Goal: Complete application form: Complete application form

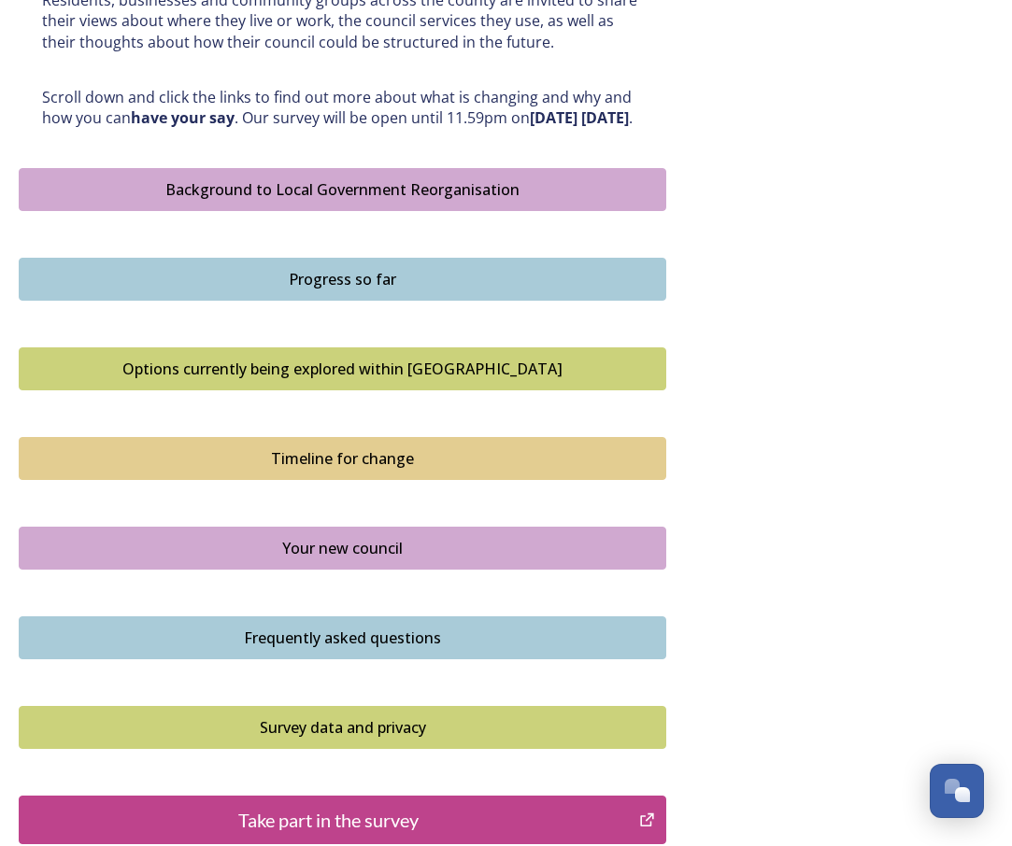
scroll to position [361, 0]
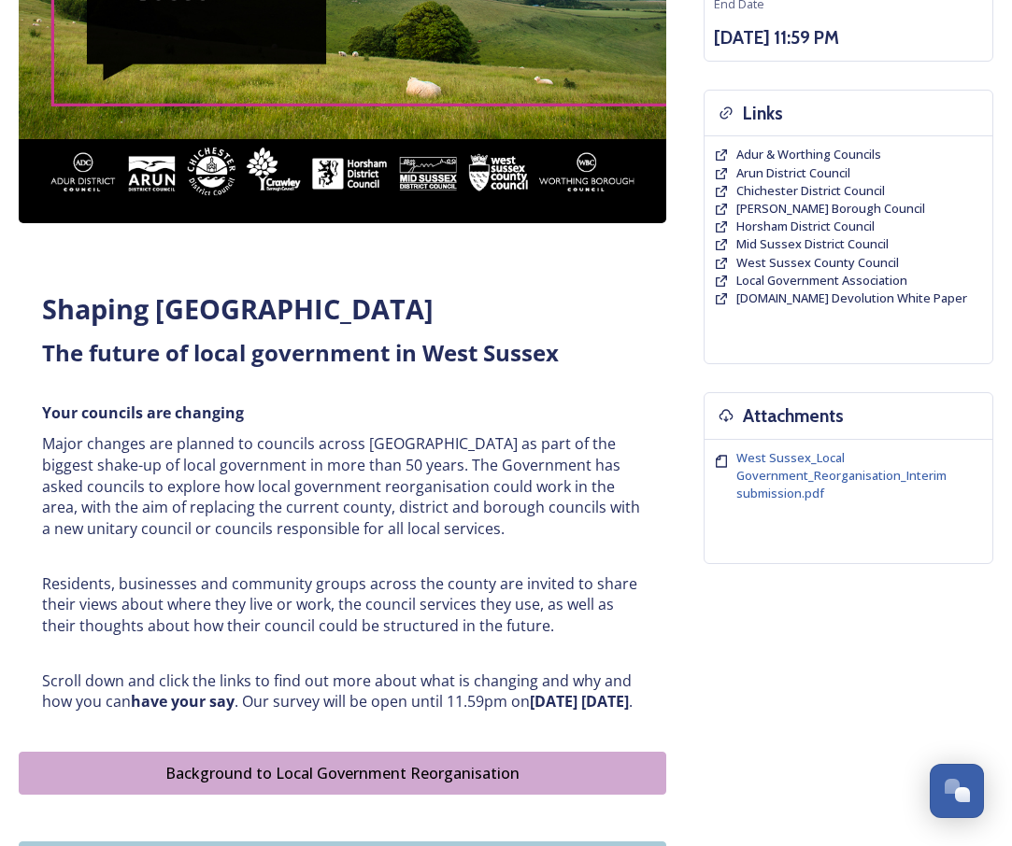
click at [430, 785] on div "Background to Local Government Reorganisation" at bounding box center [342, 773] width 627 height 22
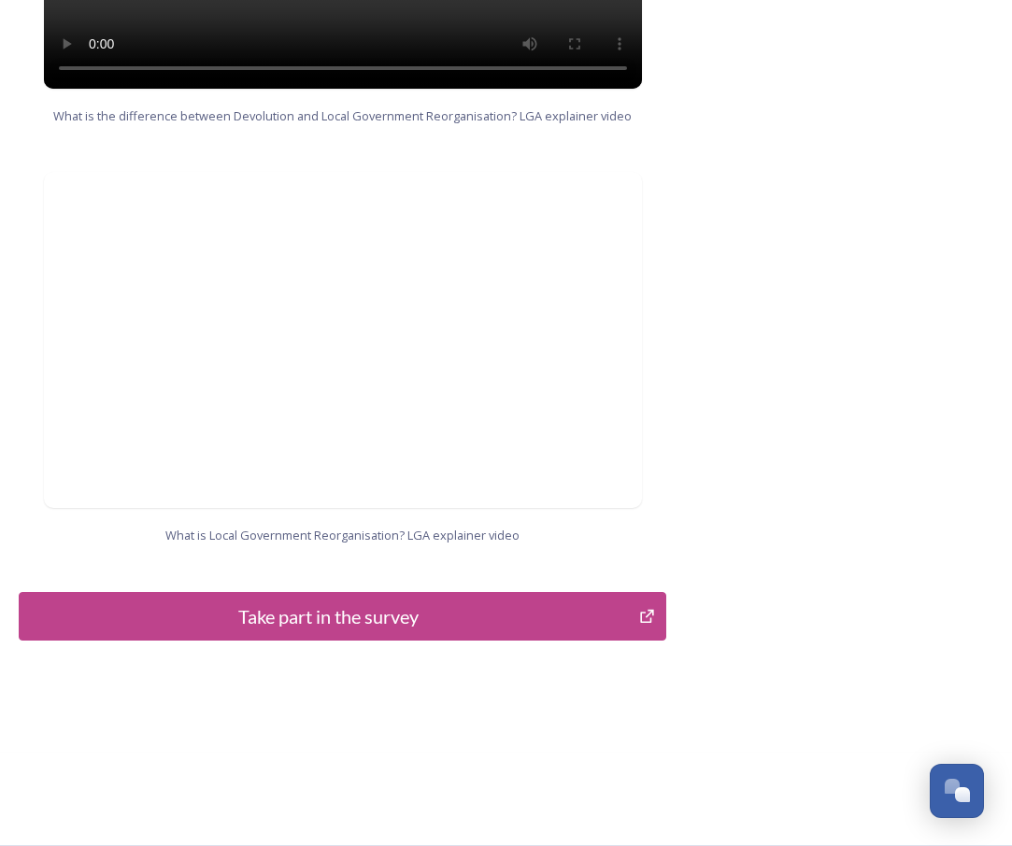
scroll to position [1861, 0]
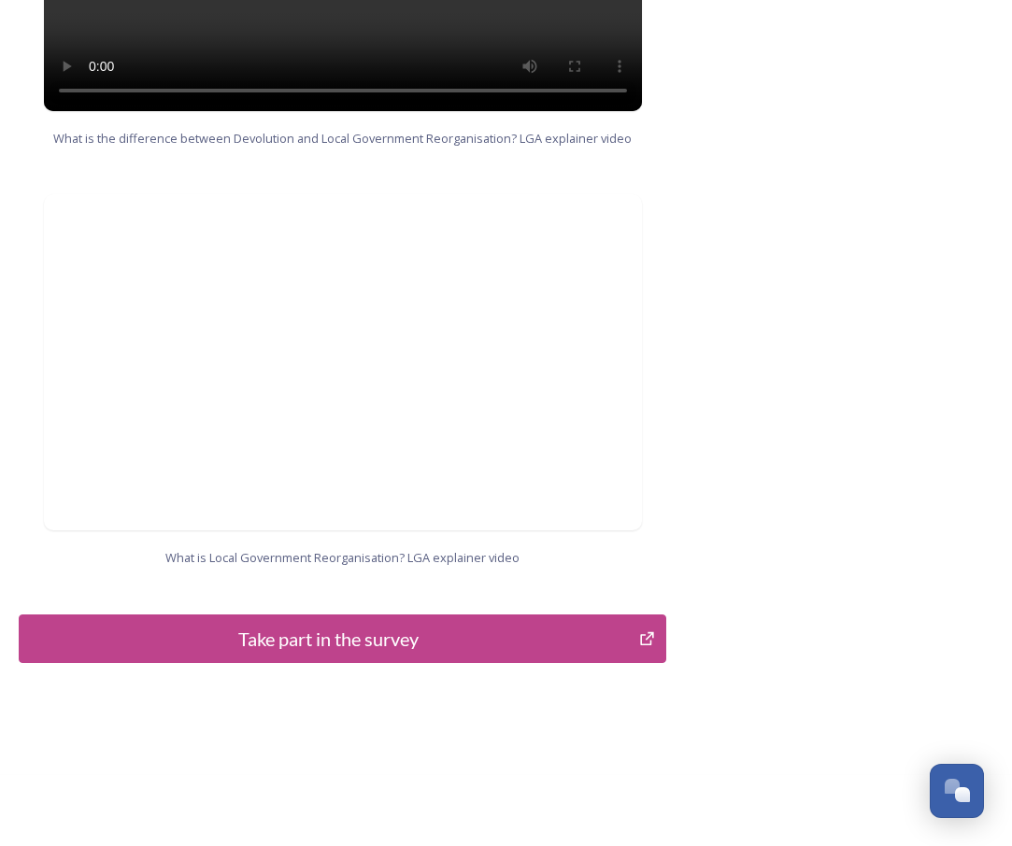
click at [338, 649] on div "Take part in the survey" at bounding box center [329, 639] width 600 height 28
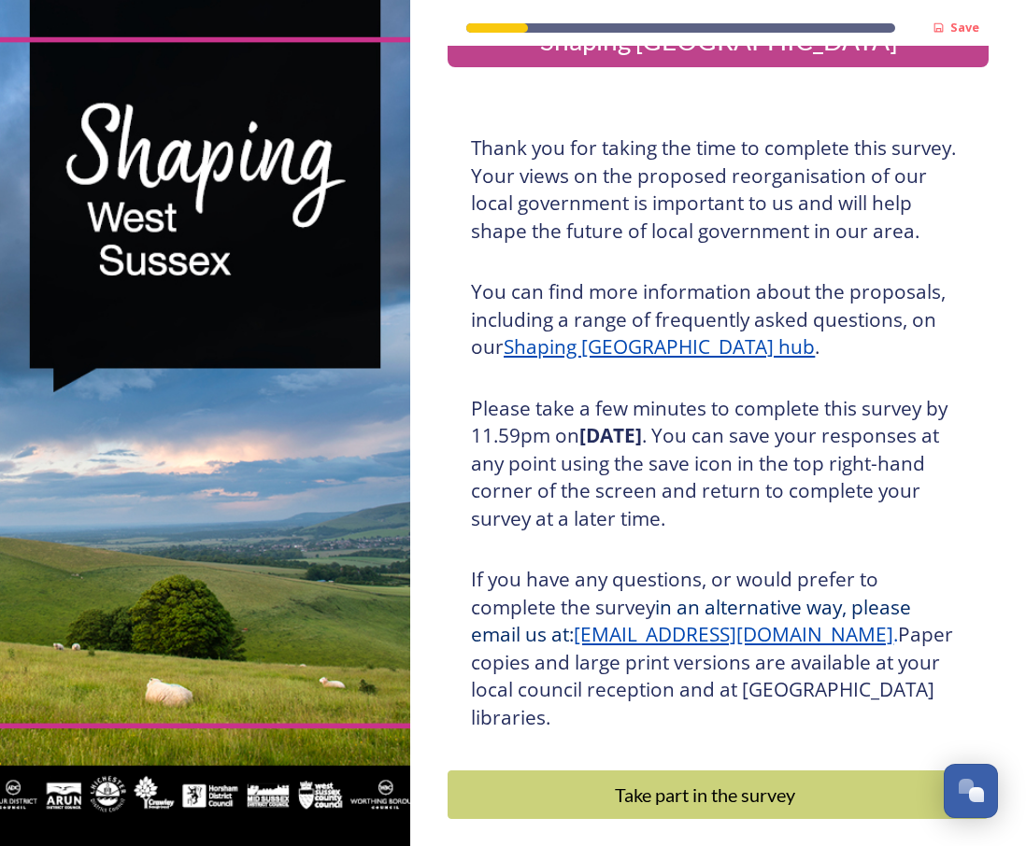
scroll to position [134, 0]
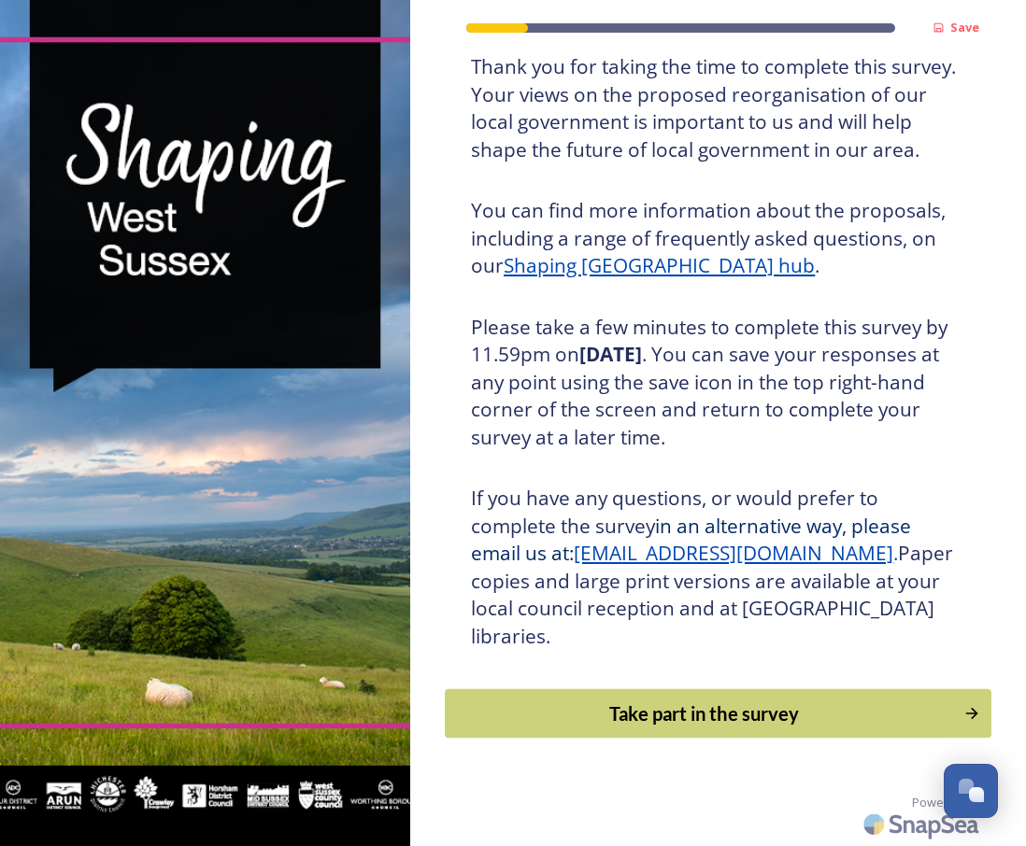
click at [792, 716] on div "Take part in the survey" at bounding box center [704, 714] width 498 height 28
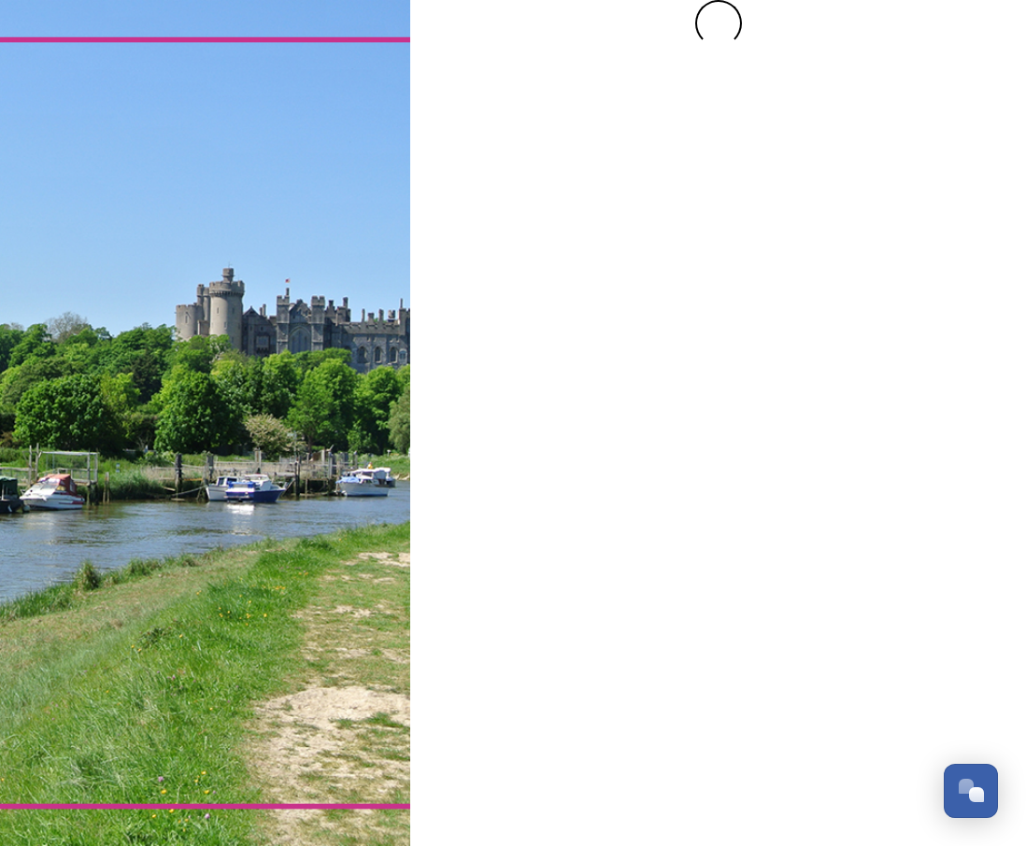
scroll to position [0, 0]
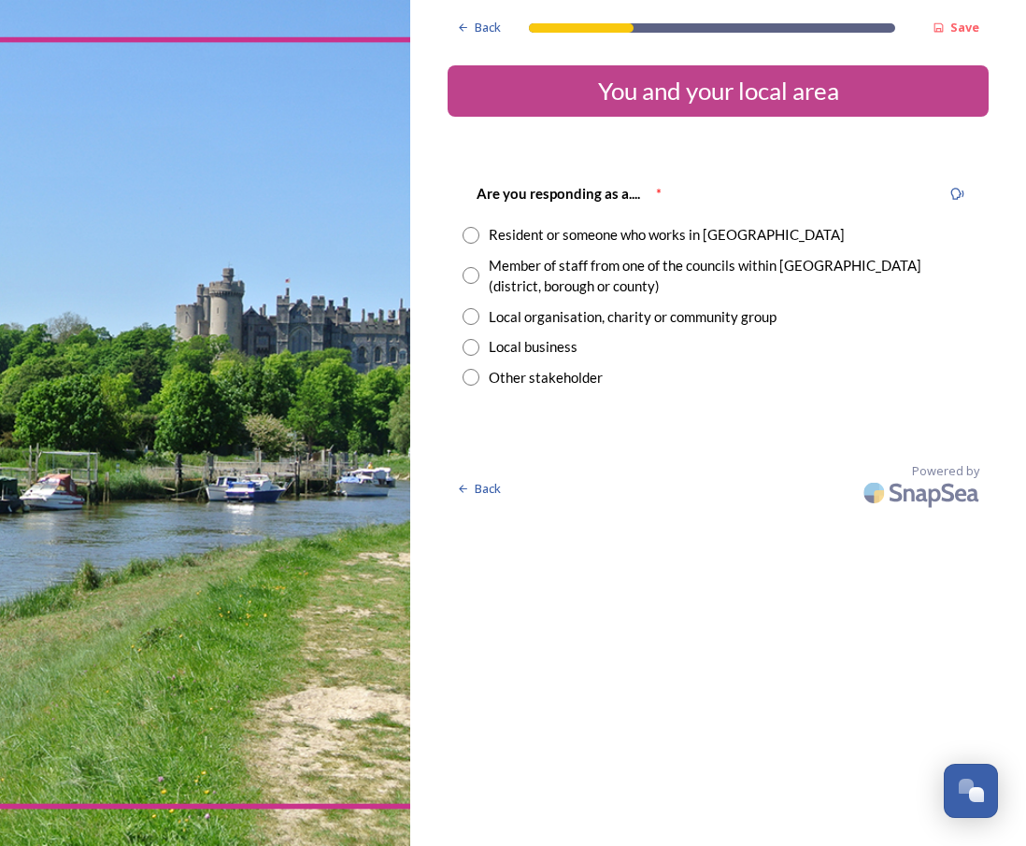
click at [474, 237] on input "radio" at bounding box center [470, 235] width 17 height 17
radio input "true"
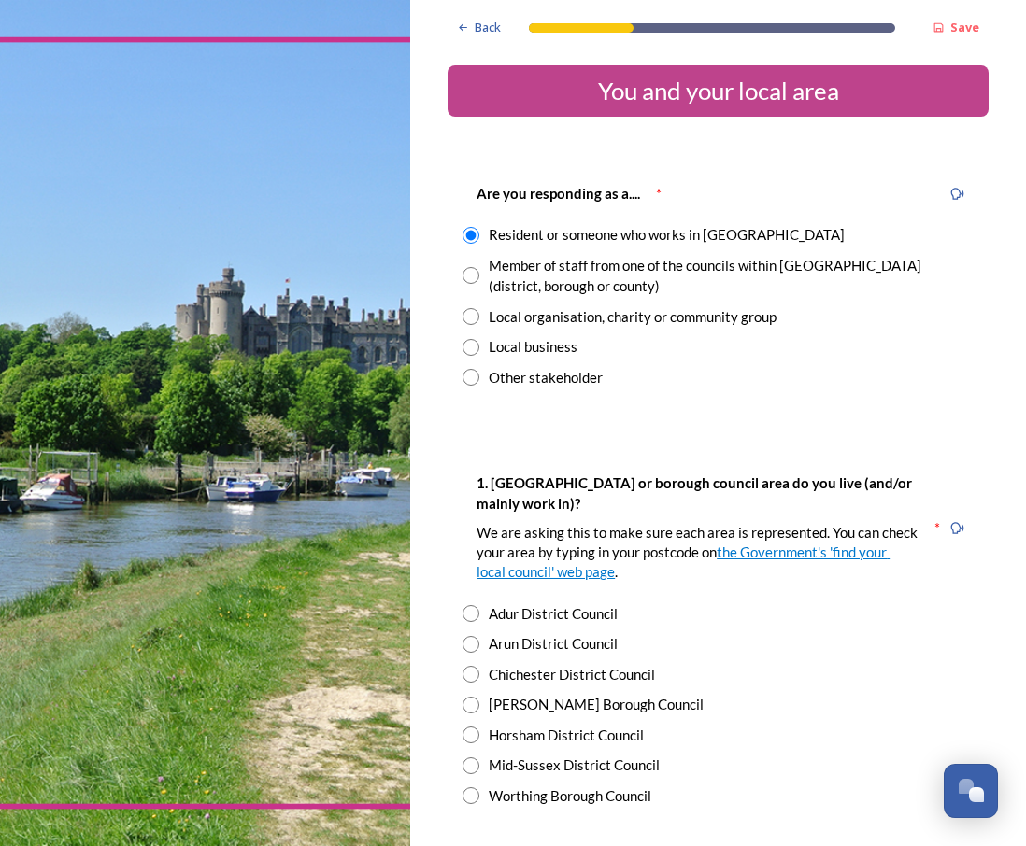
click at [472, 708] on input "radio" at bounding box center [470, 705] width 17 height 17
radio input "true"
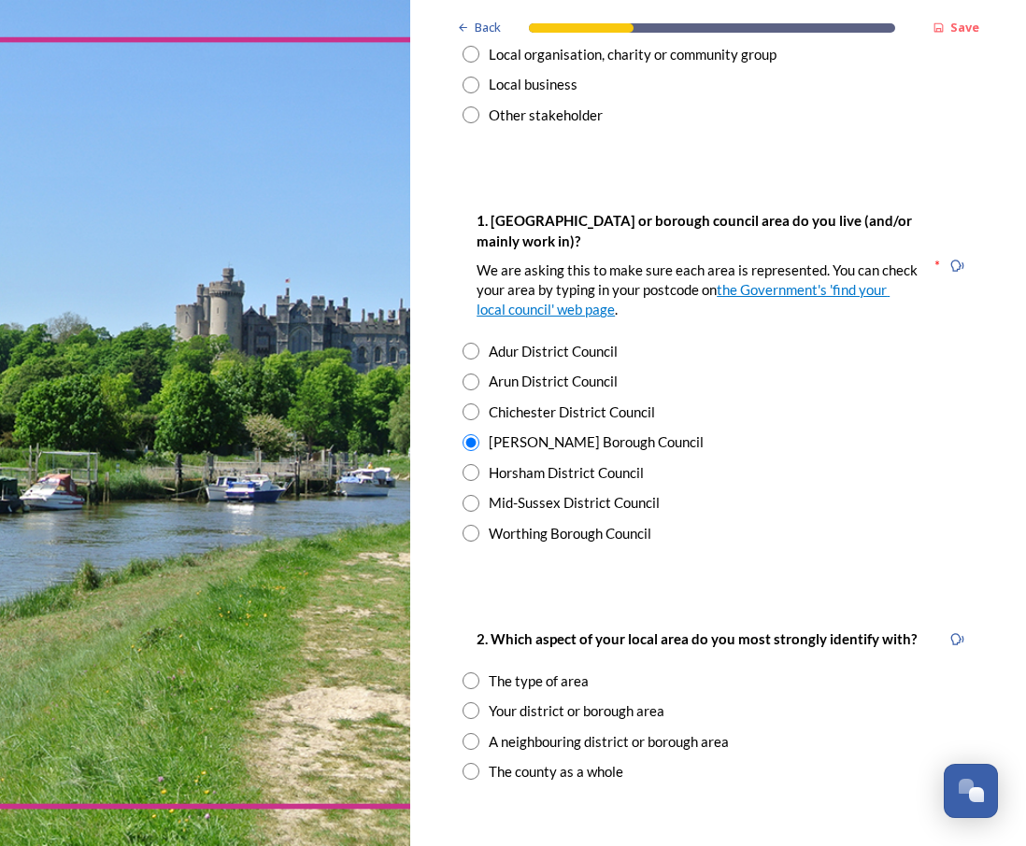
scroll to position [270, 0]
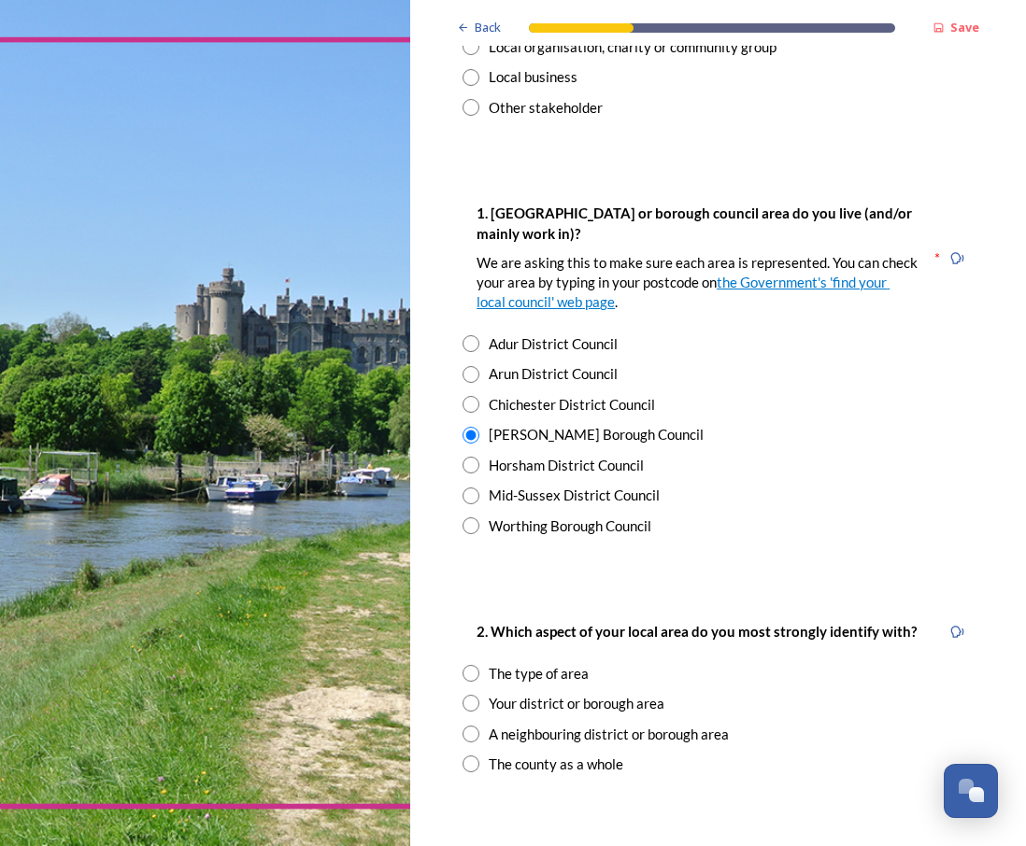
click at [474, 460] on input "radio" at bounding box center [470, 465] width 17 height 17
radio input "true"
click at [469, 438] on input "radio" at bounding box center [470, 435] width 17 height 17
radio input "true"
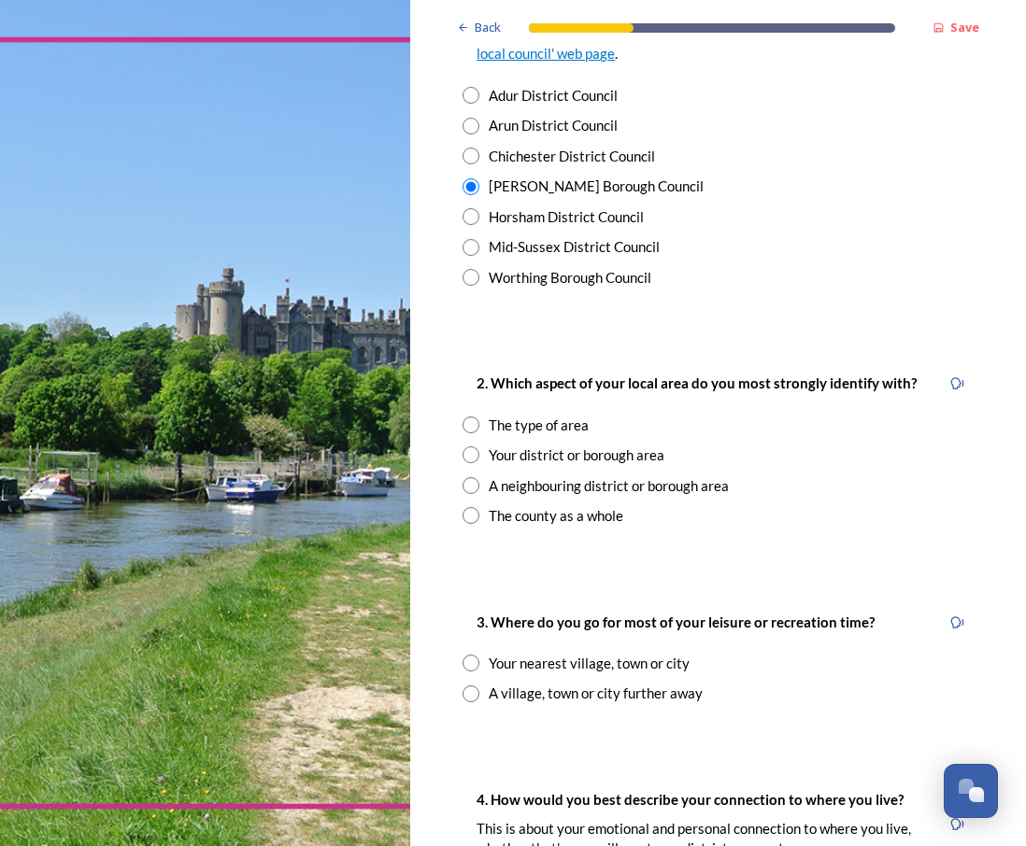
scroll to position [521, 0]
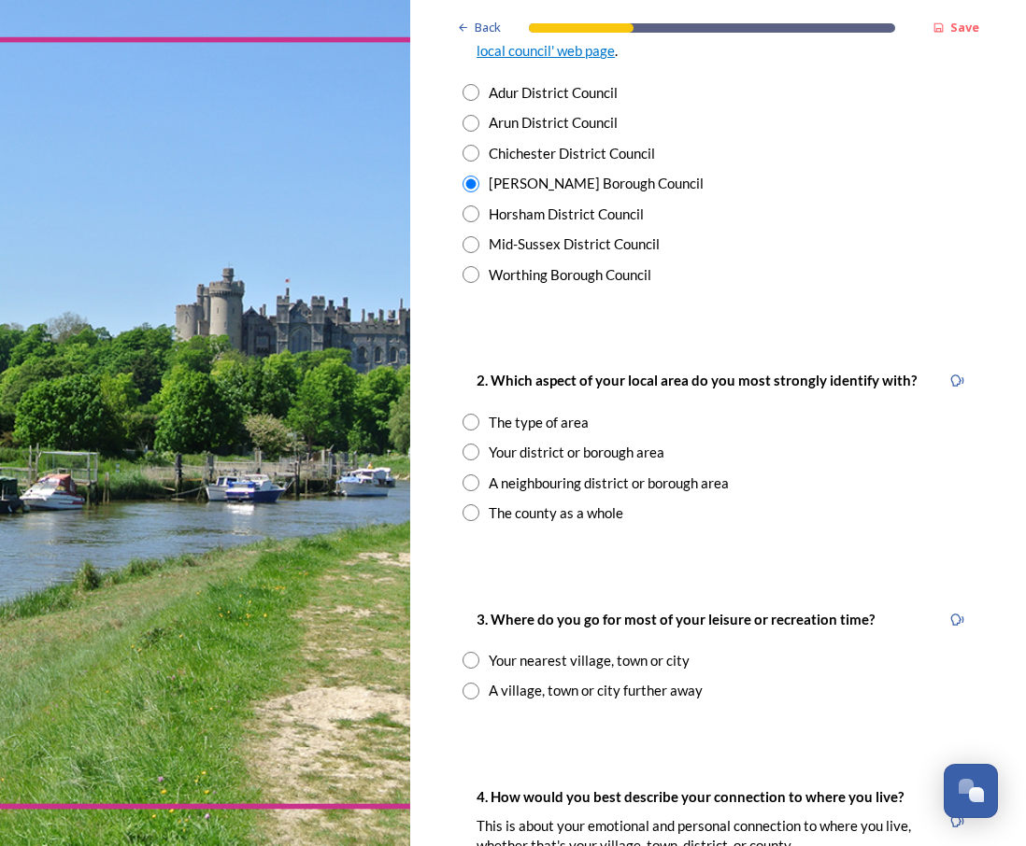
click at [472, 515] on input "radio" at bounding box center [470, 512] width 17 height 17
radio input "true"
click at [469, 692] on input "radio" at bounding box center [470, 691] width 17 height 17
radio input "true"
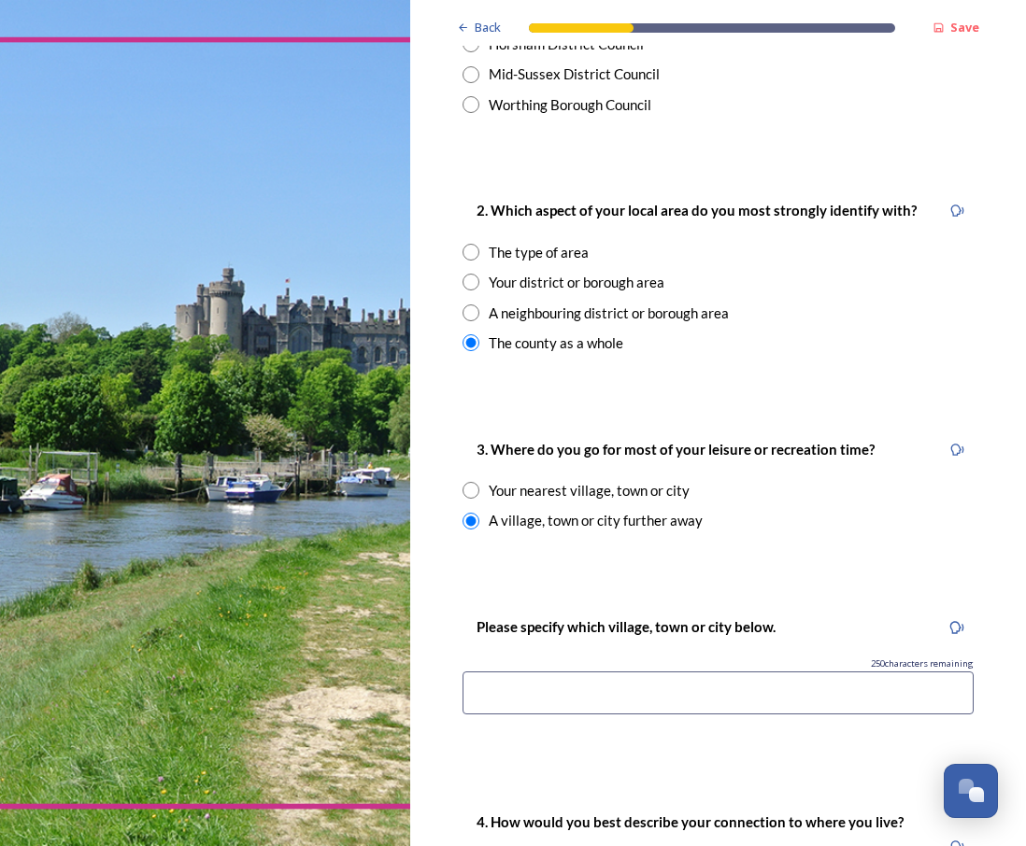
scroll to position [720, 0]
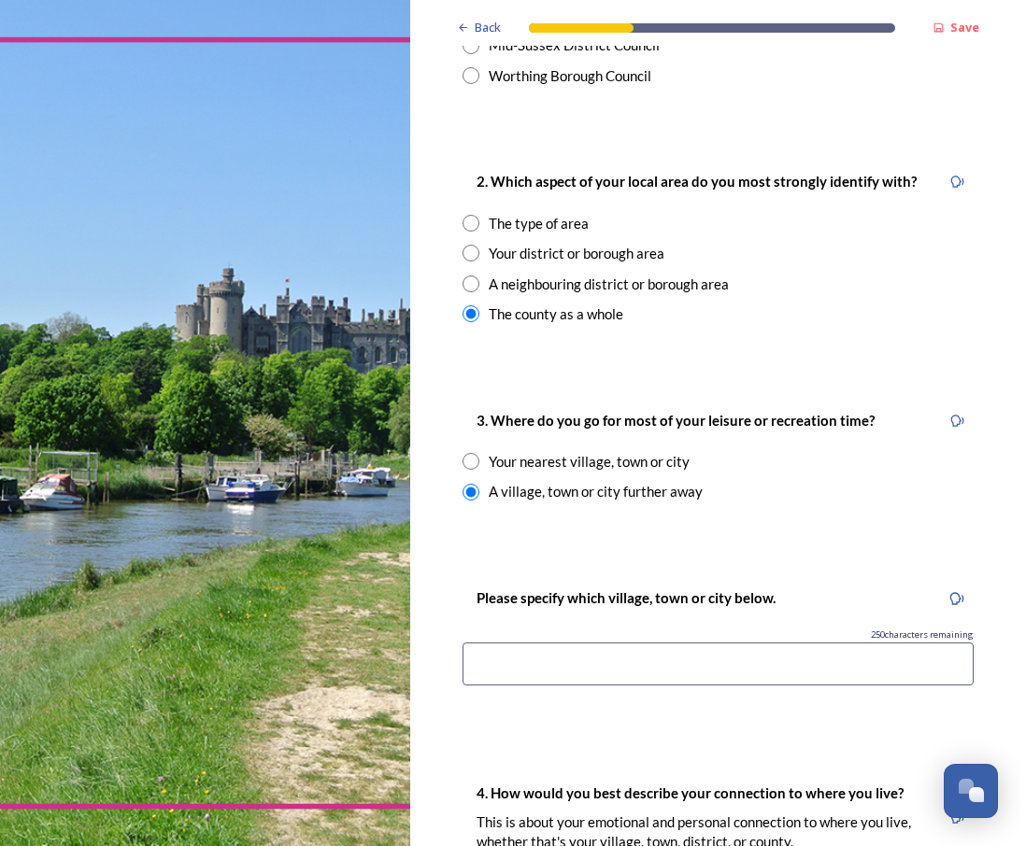
click at [525, 671] on input at bounding box center [717, 664] width 511 height 43
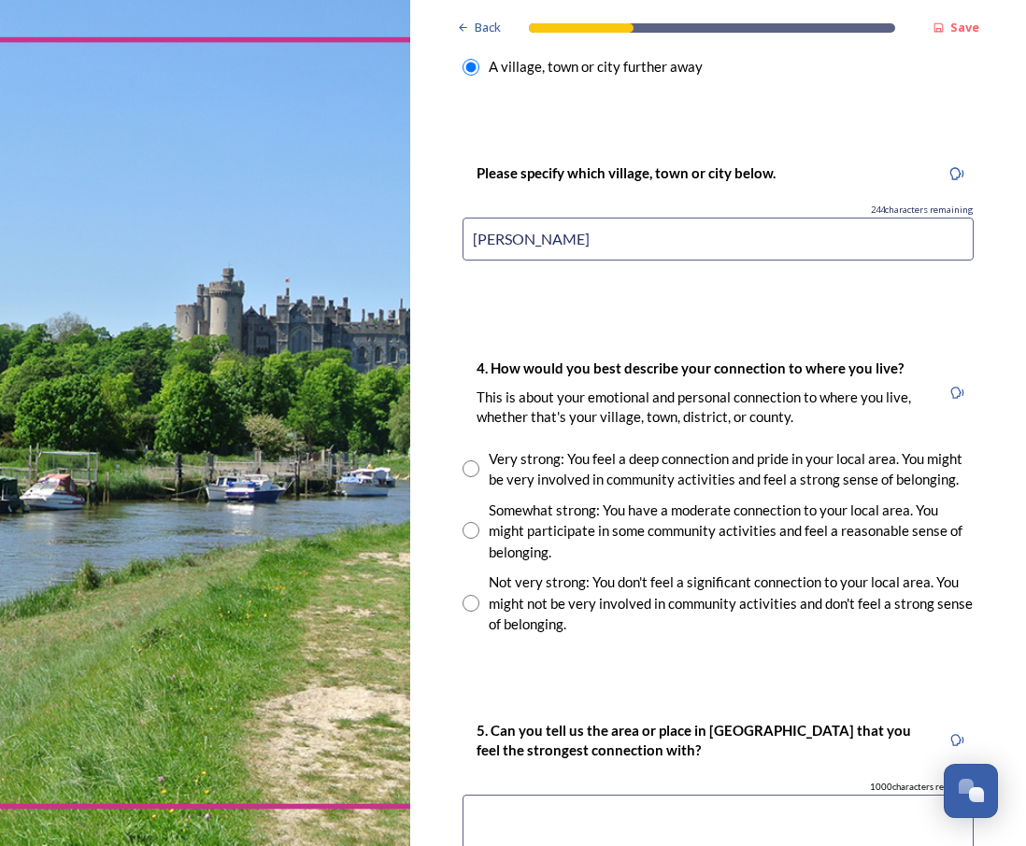
scroll to position [1142, 0]
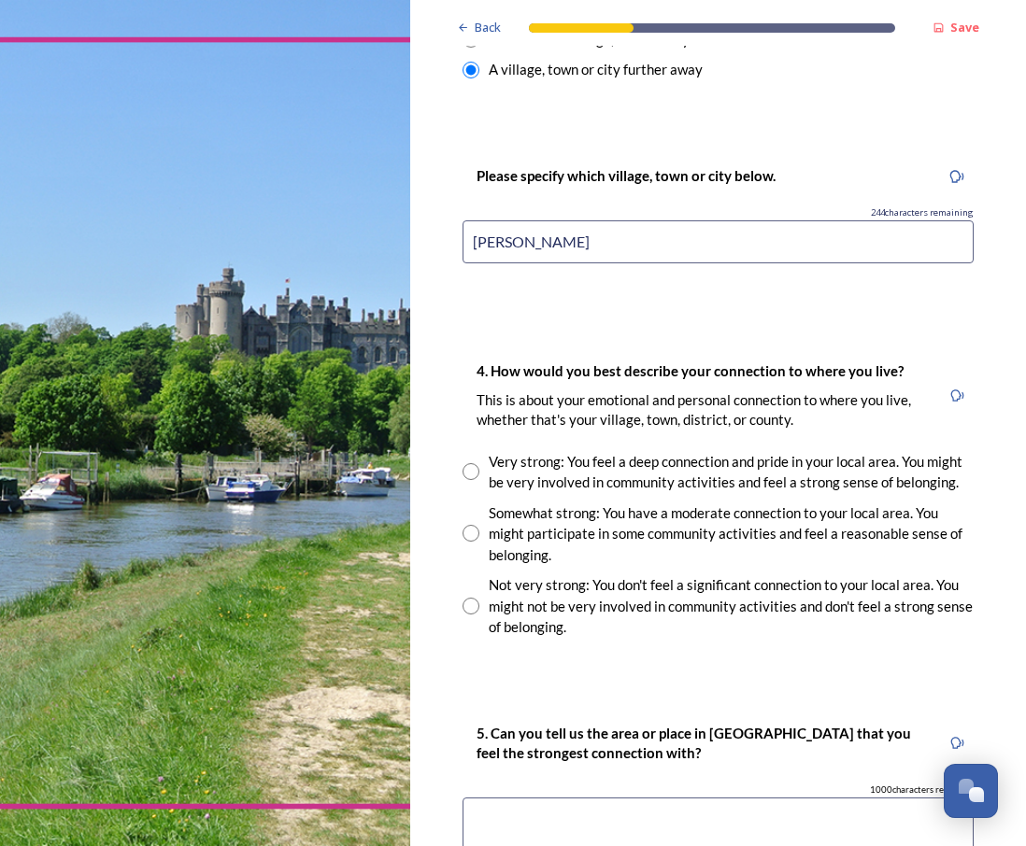
type input "Selsey"
click at [473, 615] on input "radio" at bounding box center [470, 606] width 17 height 17
radio input "true"
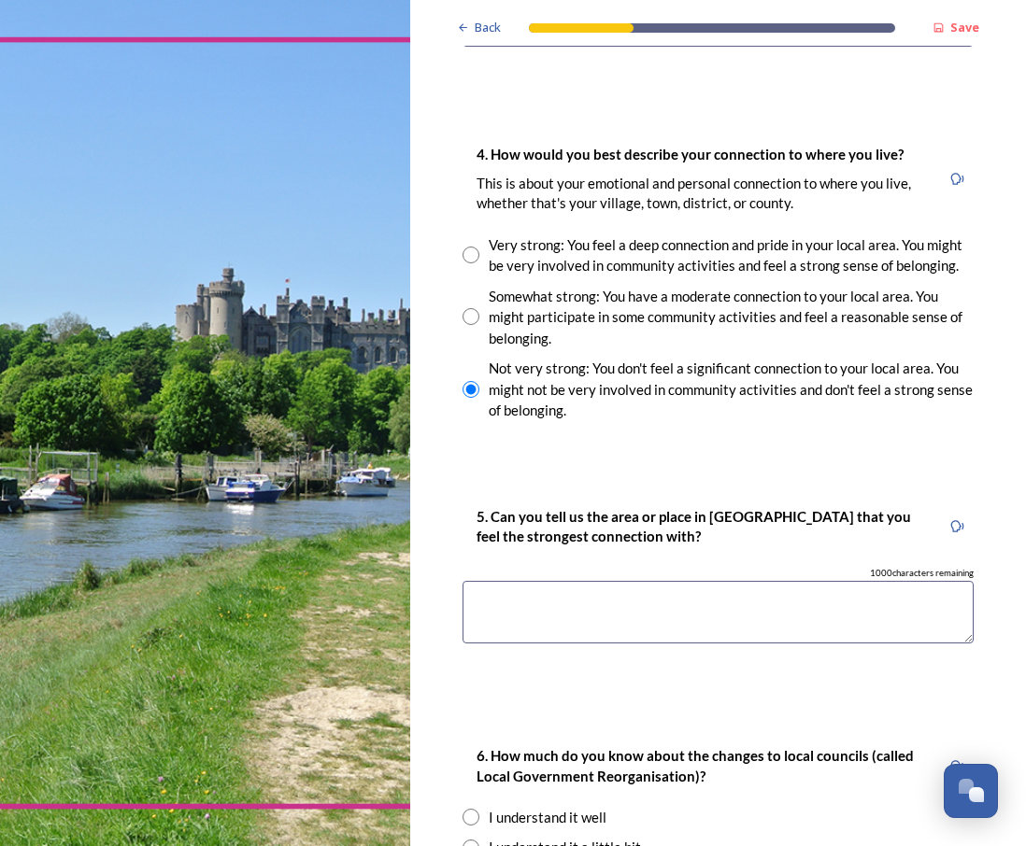
scroll to position [1470, 0]
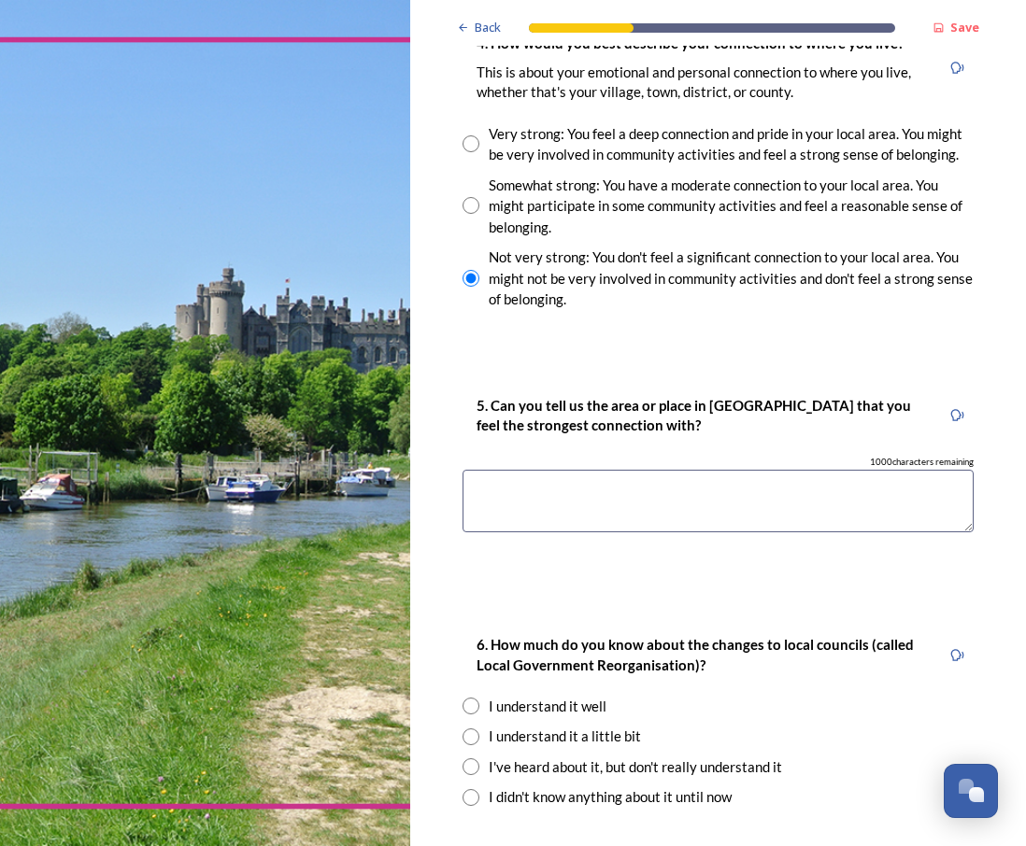
click at [574, 525] on textarea at bounding box center [717, 501] width 511 height 63
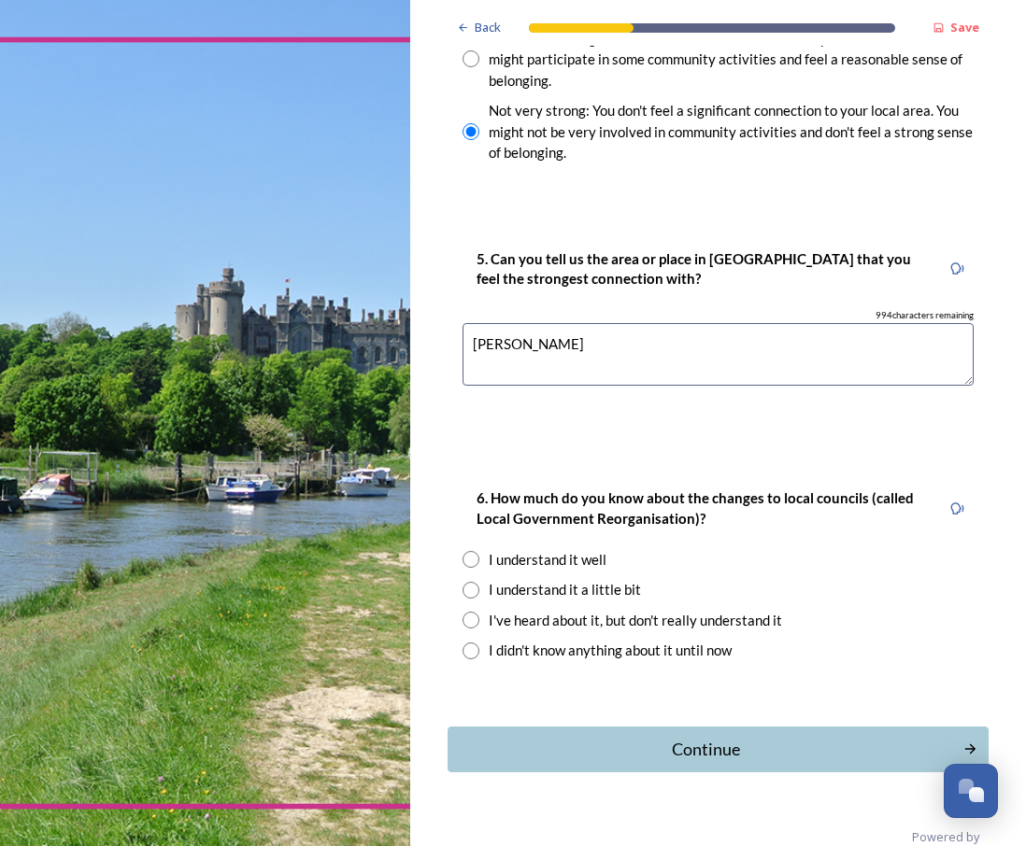
scroll to position [1620, 0]
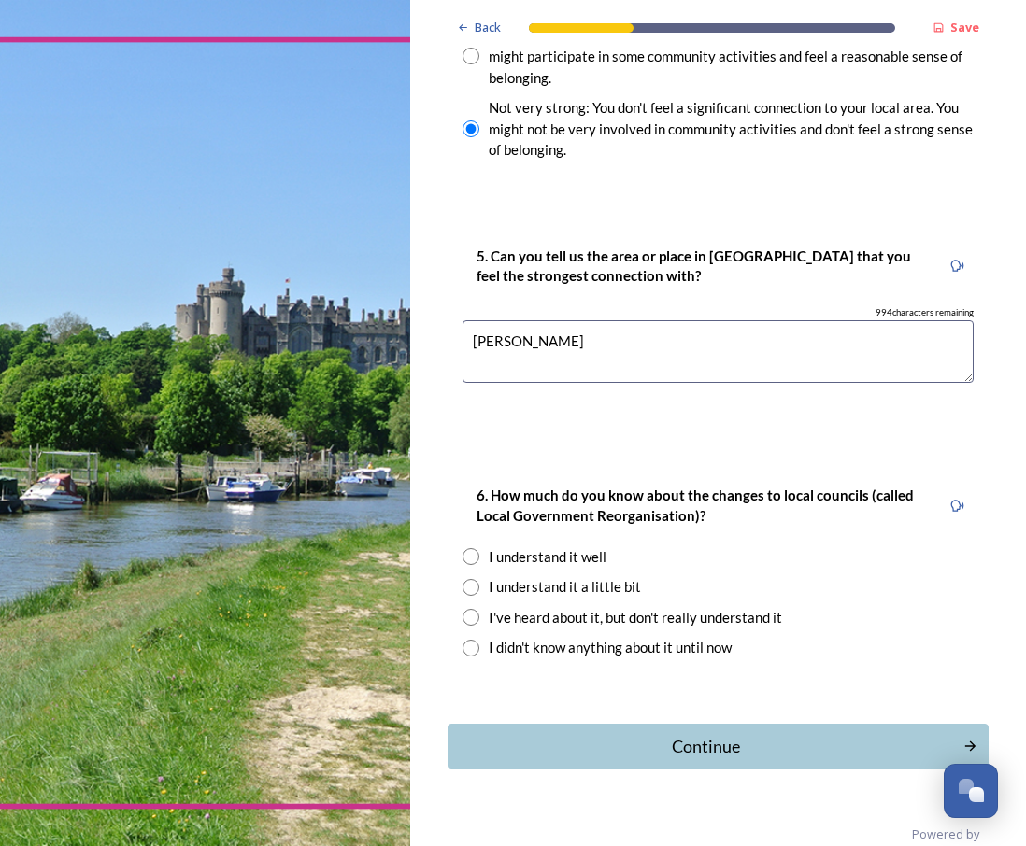
type textarea "Selsey"
click at [468, 565] on input "radio" at bounding box center [470, 556] width 17 height 17
radio input "true"
click at [675, 759] on div "Continue" at bounding box center [705, 746] width 500 height 25
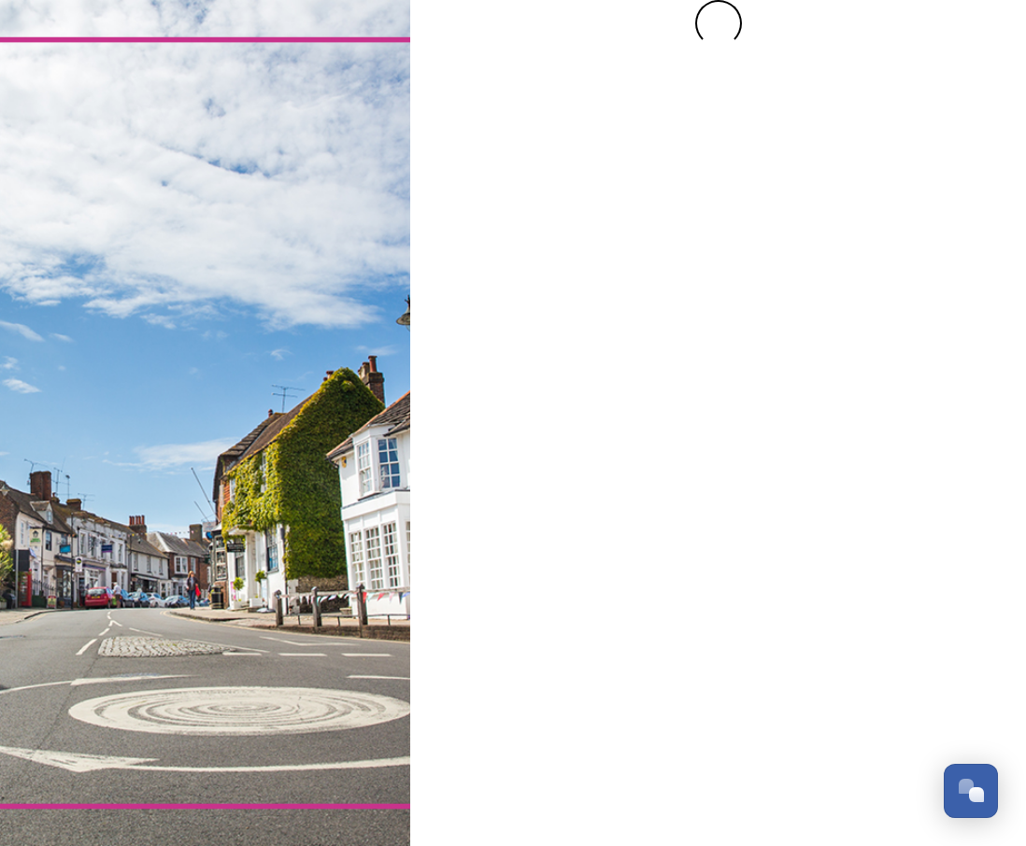
scroll to position [0, 0]
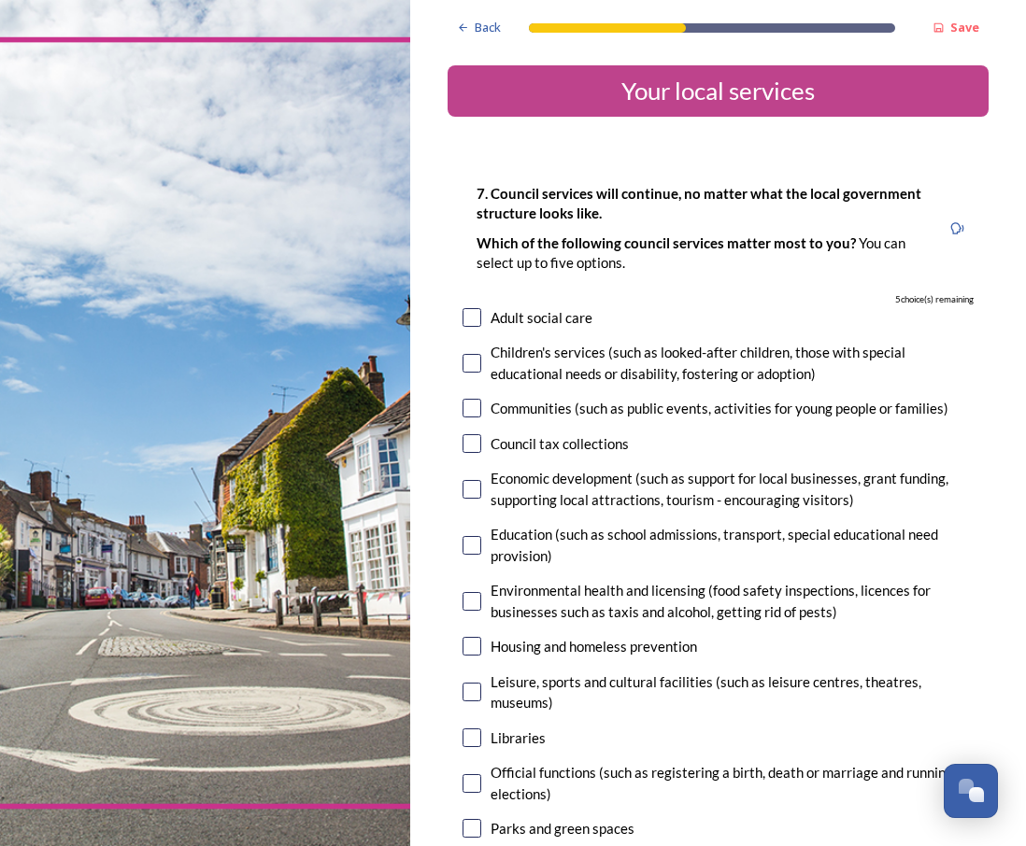
click at [472, 364] on input "checkbox" at bounding box center [471, 363] width 19 height 19
checkbox input "true"
click at [472, 396] on div "7. Council services will continue, no matter what the local government structur…" at bounding box center [717, 677] width 541 height 1028
click at [472, 410] on input "checkbox" at bounding box center [471, 408] width 19 height 19
checkbox input "true"
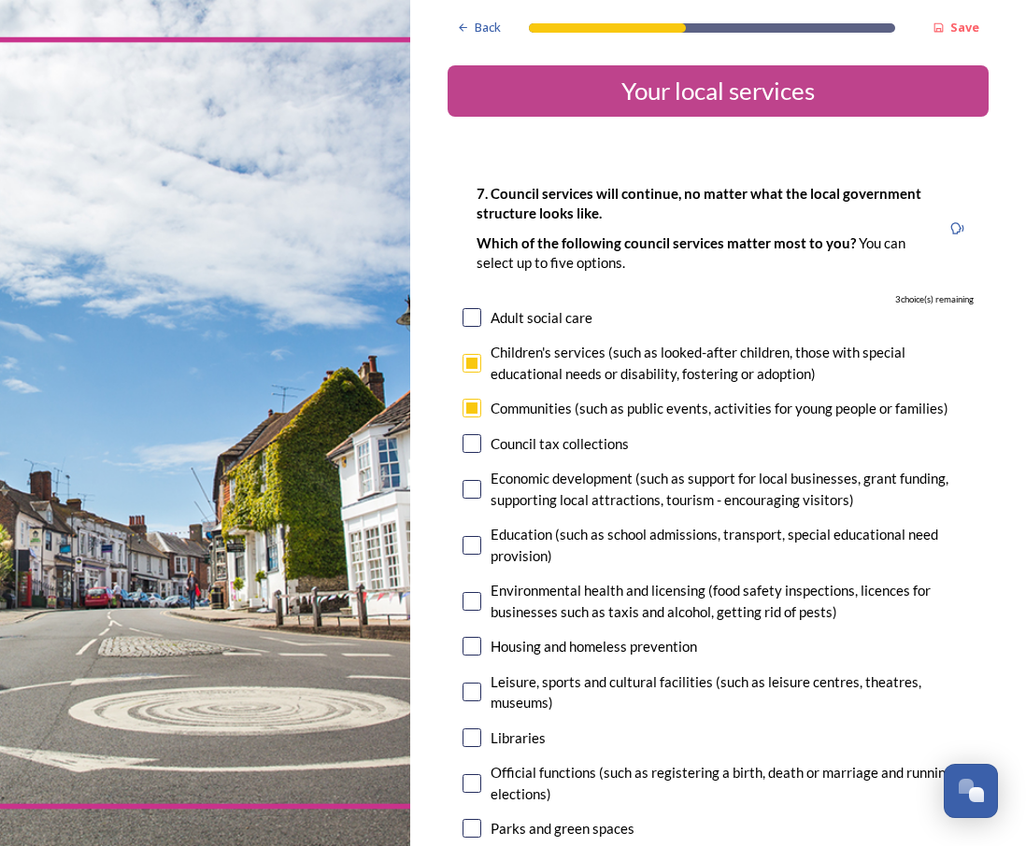
click at [474, 447] on input "checkbox" at bounding box center [471, 443] width 19 height 19
checkbox input "true"
click at [469, 551] on input "checkbox" at bounding box center [471, 545] width 19 height 19
checkbox input "true"
click at [469, 602] on input "checkbox" at bounding box center [471, 601] width 19 height 19
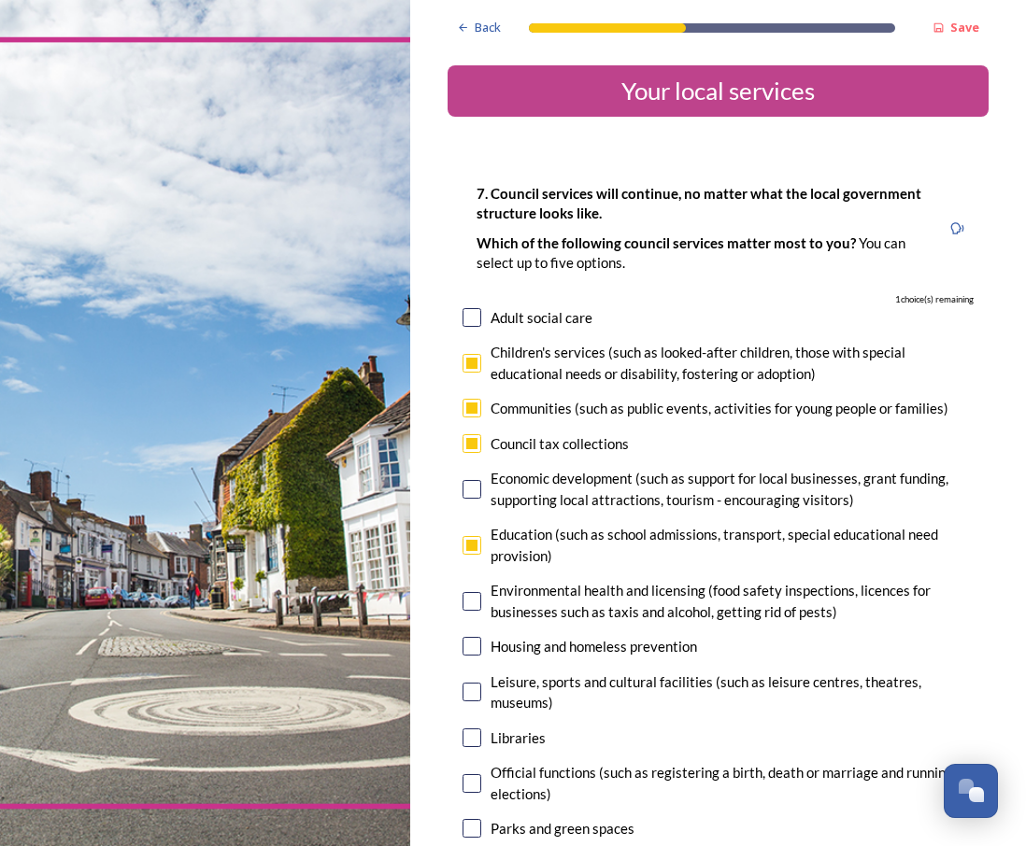
checkbox input "true"
click at [471, 643] on input "checkbox" at bounding box center [471, 646] width 19 height 19
click at [471, 651] on input "checkbox" at bounding box center [471, 646] width 19 height 19
click at [462, 648] on input "checkbox" at bounding box center [471, 646] width 19 height 19
checkbox input "false"
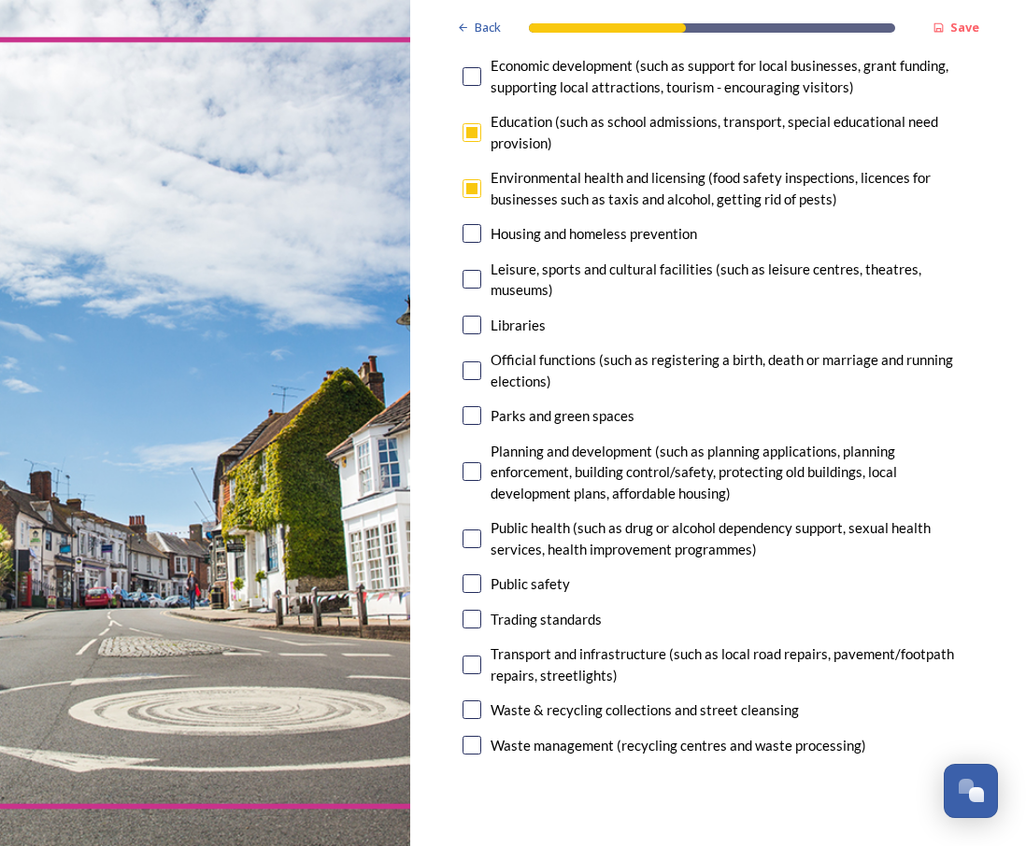
scroll to position [410, 0]
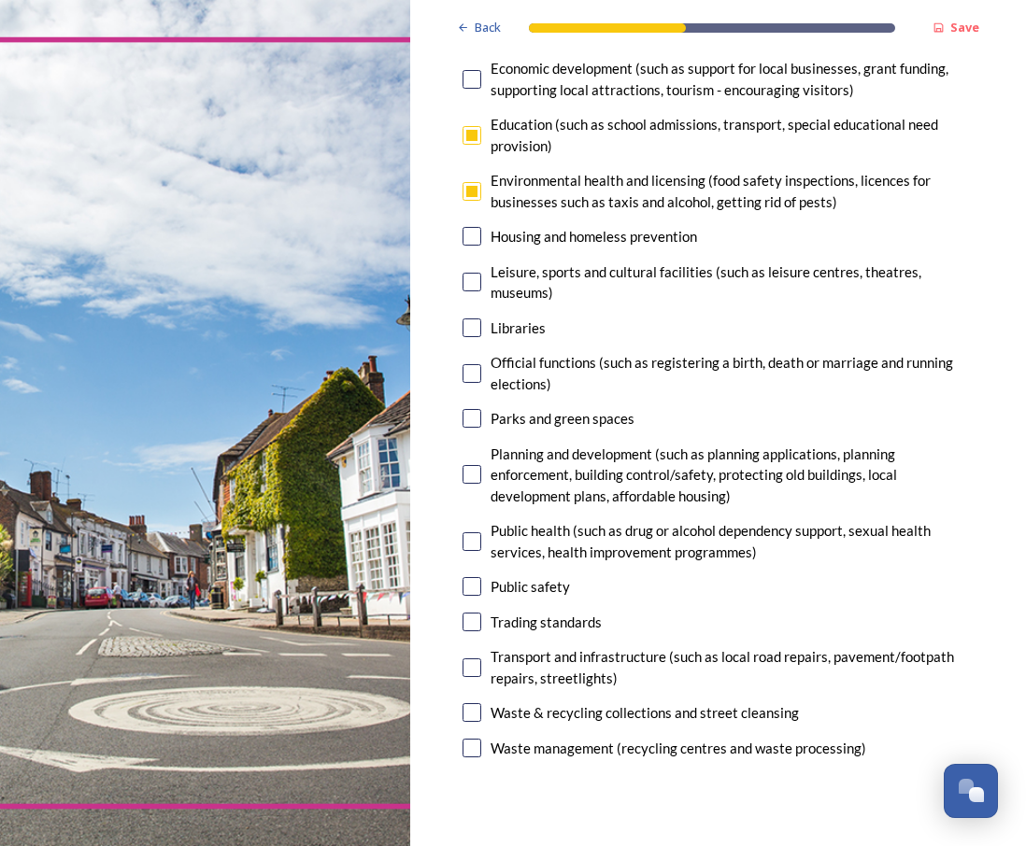
click at [465, 189] on input "checkbox" at bounding box center [471, 191] width 19 height 19
checkbox input "false"
click at [474, 135] on input "checkbox" at bounding box center [471, 135] width 19 height 19
checkbox input "false"
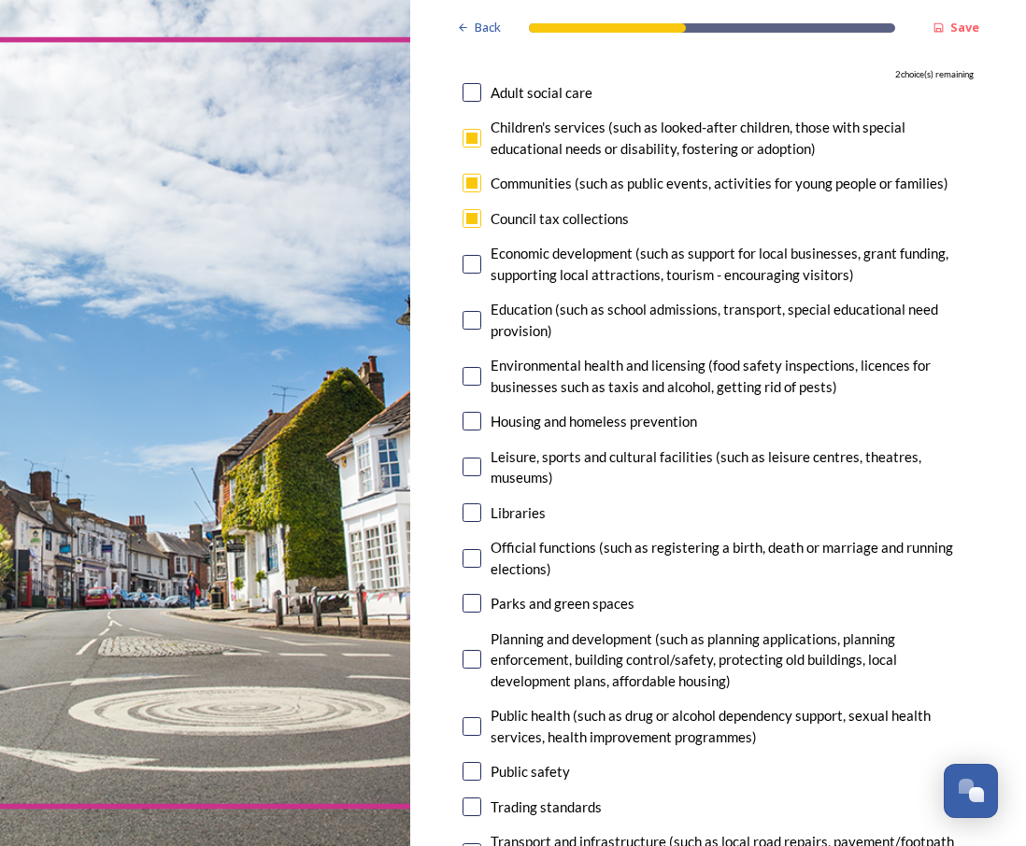
scroll to position [216, 0]
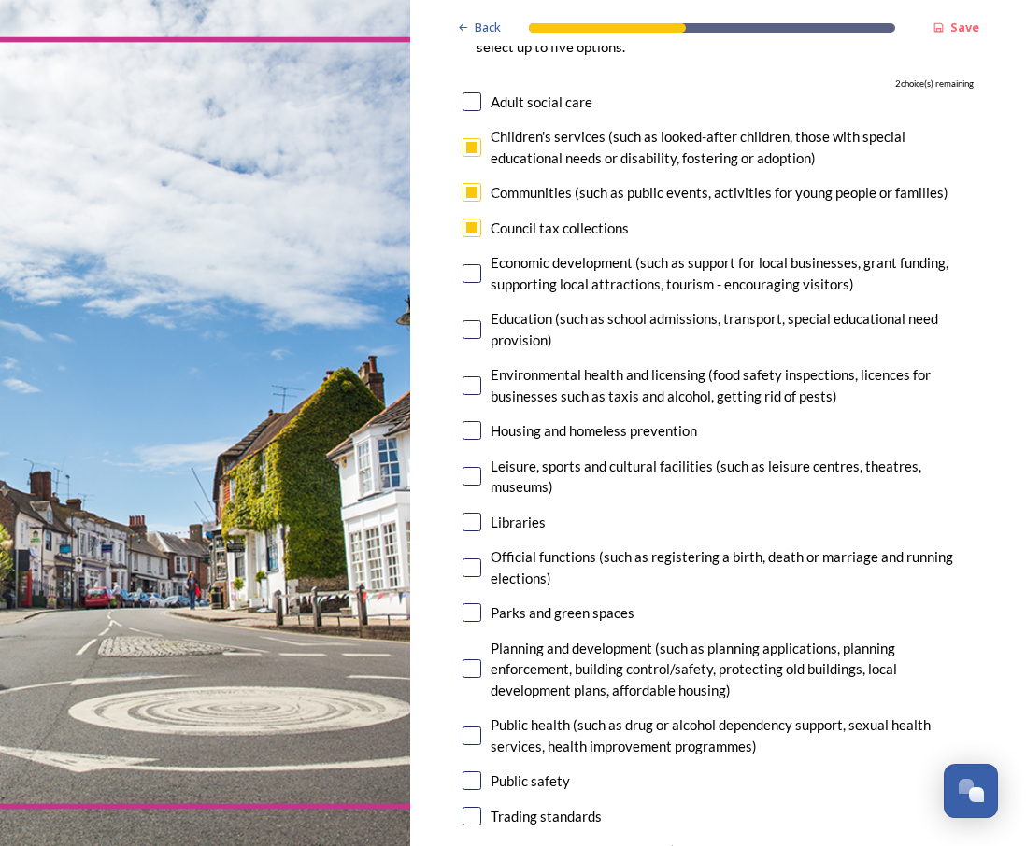
click at [477, 234] on input "checkbox" at bounding box center [471, 228] width 19 height 19
checkbox input "false"
click at [473, 198] on input "checkbox" at bounding box center [471, 192] width 19 height 19
checkbox input "false"
click at [475, 153] on input "checkbox" at bounding box center [471, 147] width 19 height 19
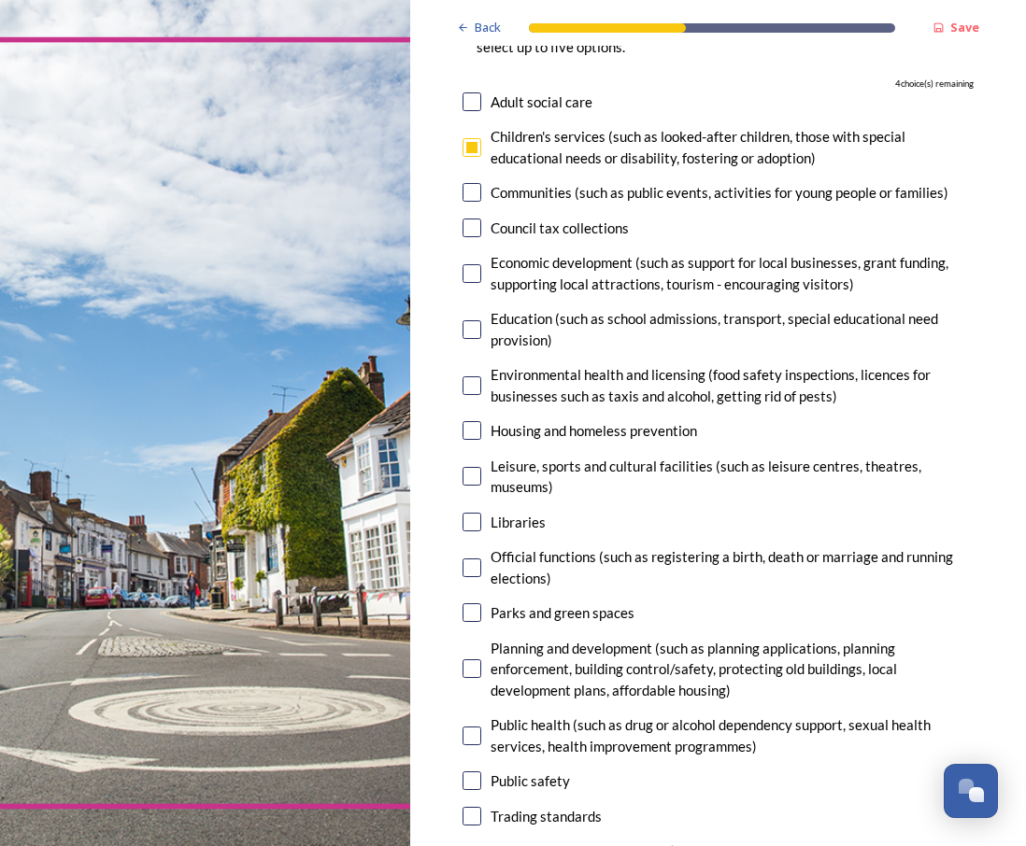
checkbox input "false"
click at [475, 193] on input "checkbox" at bounding box center [471, 192] width 19 height 19
checkbox input "true"
click at [474, 226] on input "checkbox" at bounding box center [471, 228] width 19 height 19
checkbox input "true"
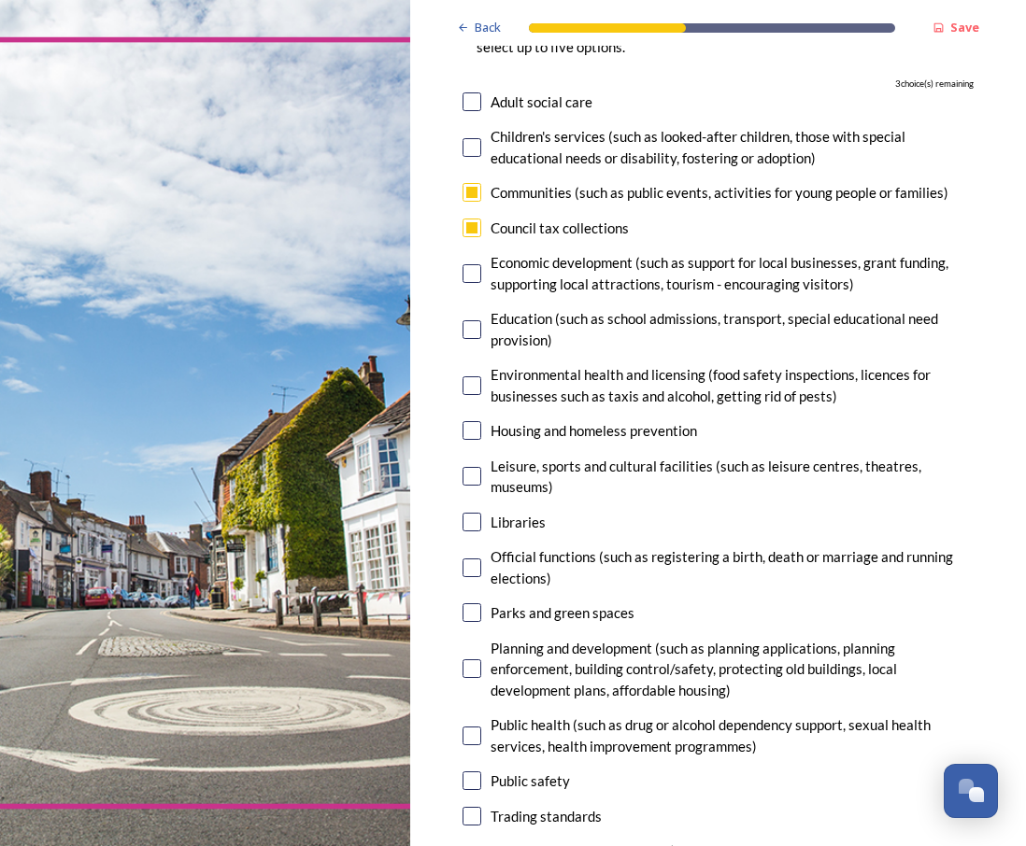
click at [476, 334] on input "checkbox" at bounding box center [471, 329] width 19 height 19
checkbox input "true"
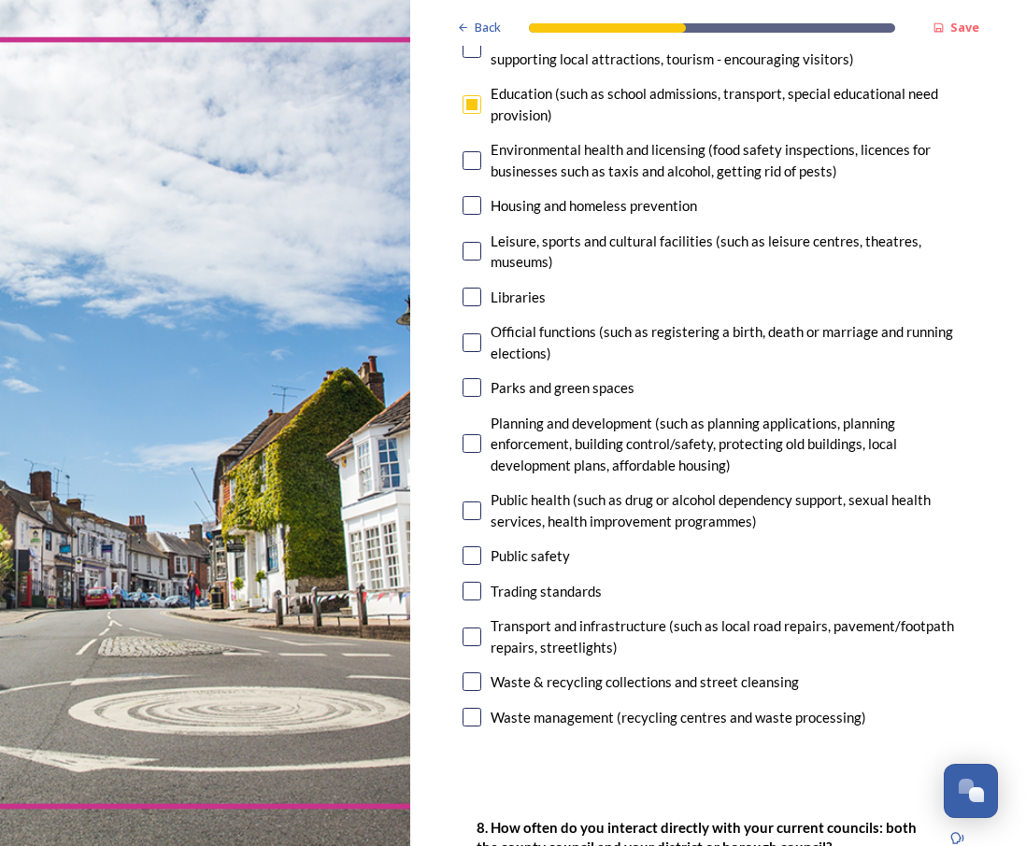
scroll to position [477, 0]
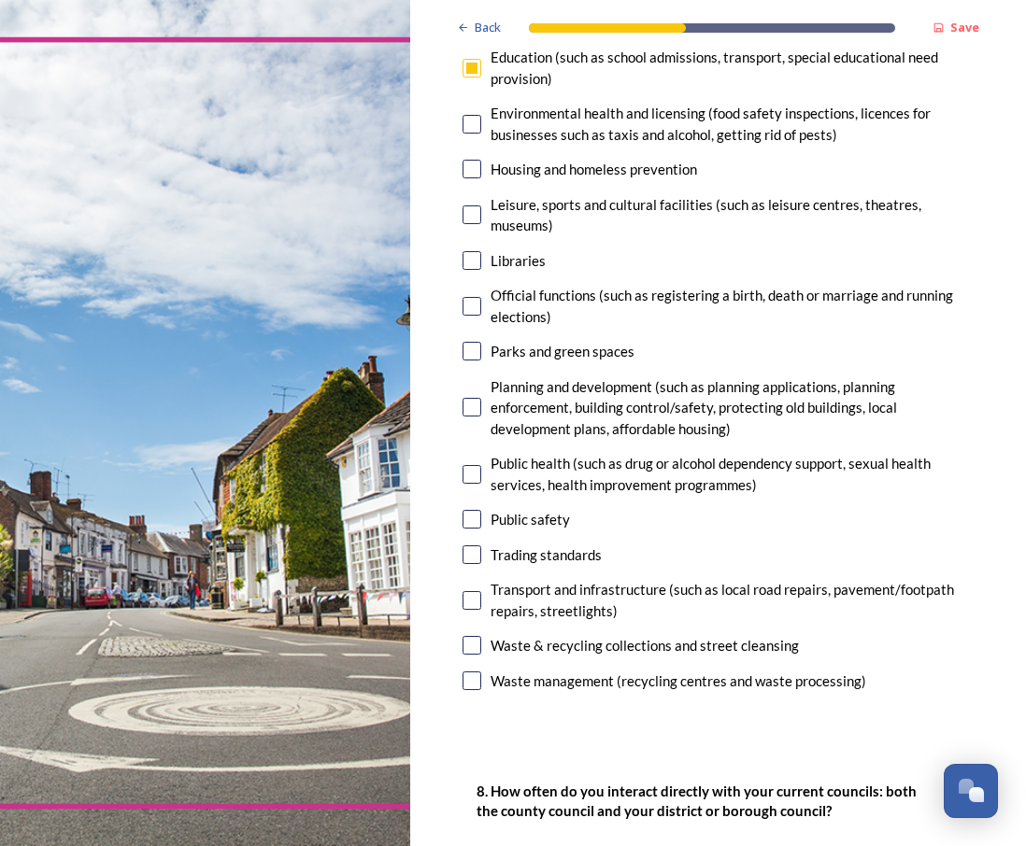
click at [468, 603] on input "checkbox" at bounding box center [471, 600] width 19 height 19
checkbox input "true"
click at [475, 643] on input "checkbox" at bounding box center [471, 645] width 19 height 19
checkbox input "true"
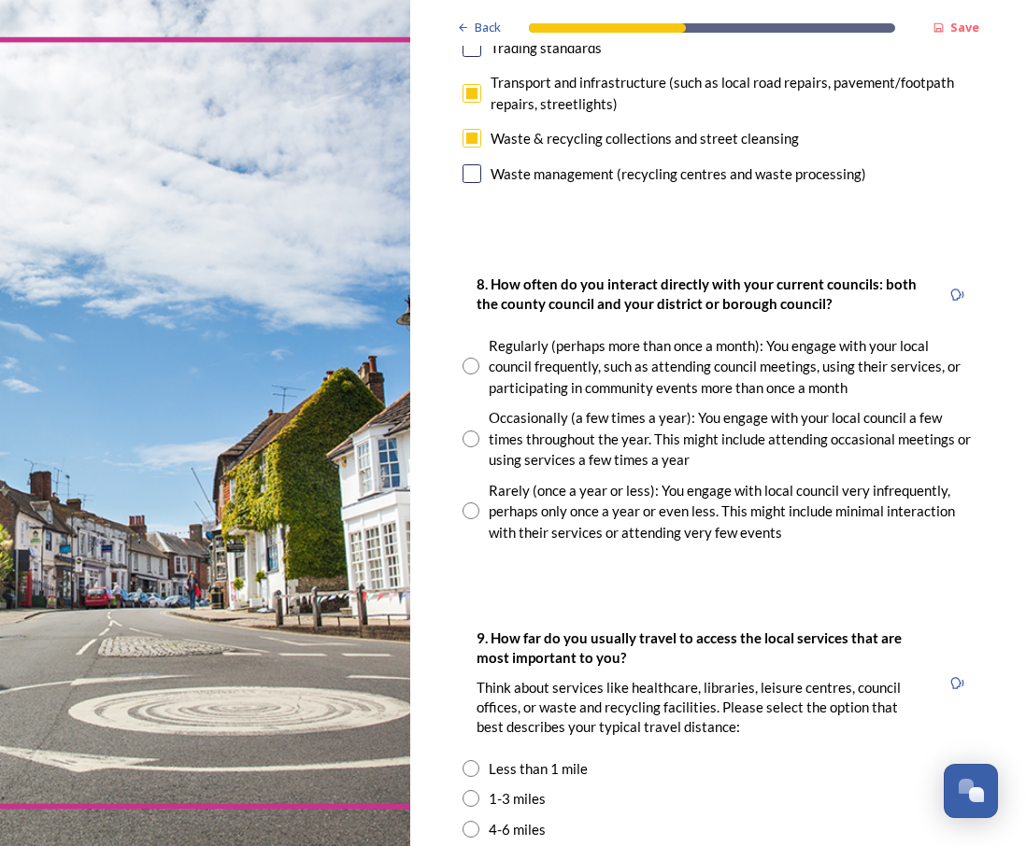
scroll to position [994, 0]
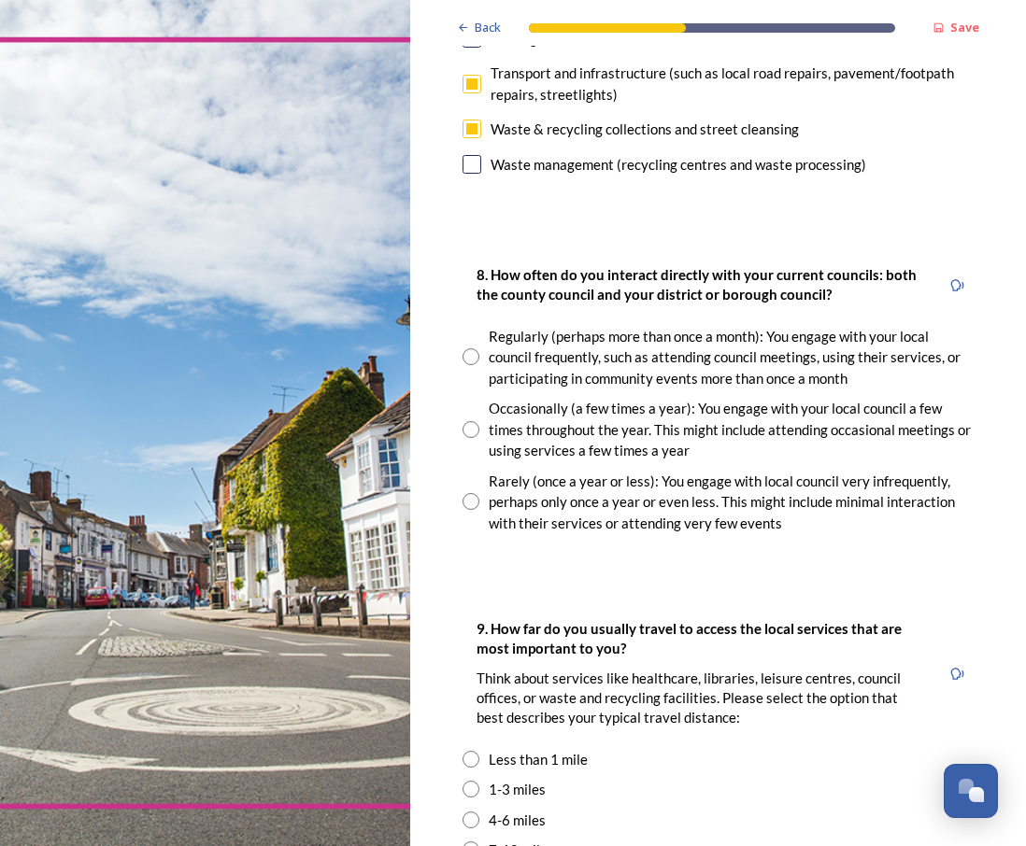
click at [468, 507] on input "radio" at bounding box center [470, 501] width 17 height 17
radio input "true"
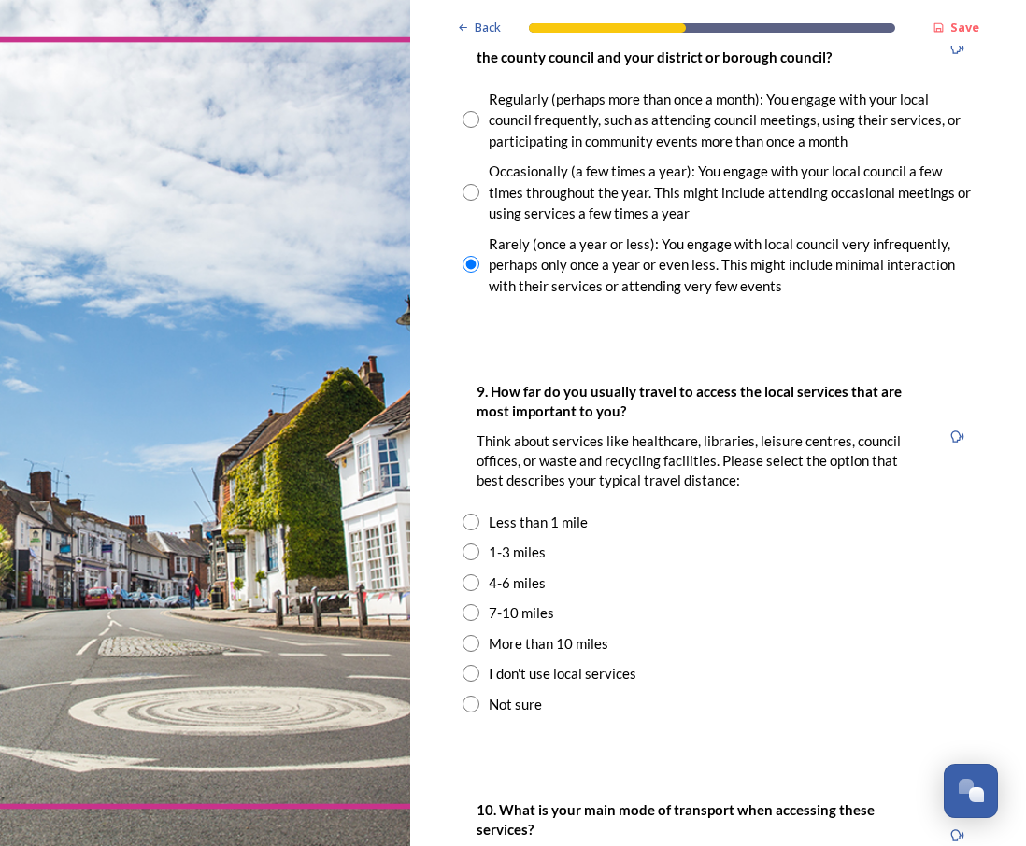
scroll to position [1240, 0]
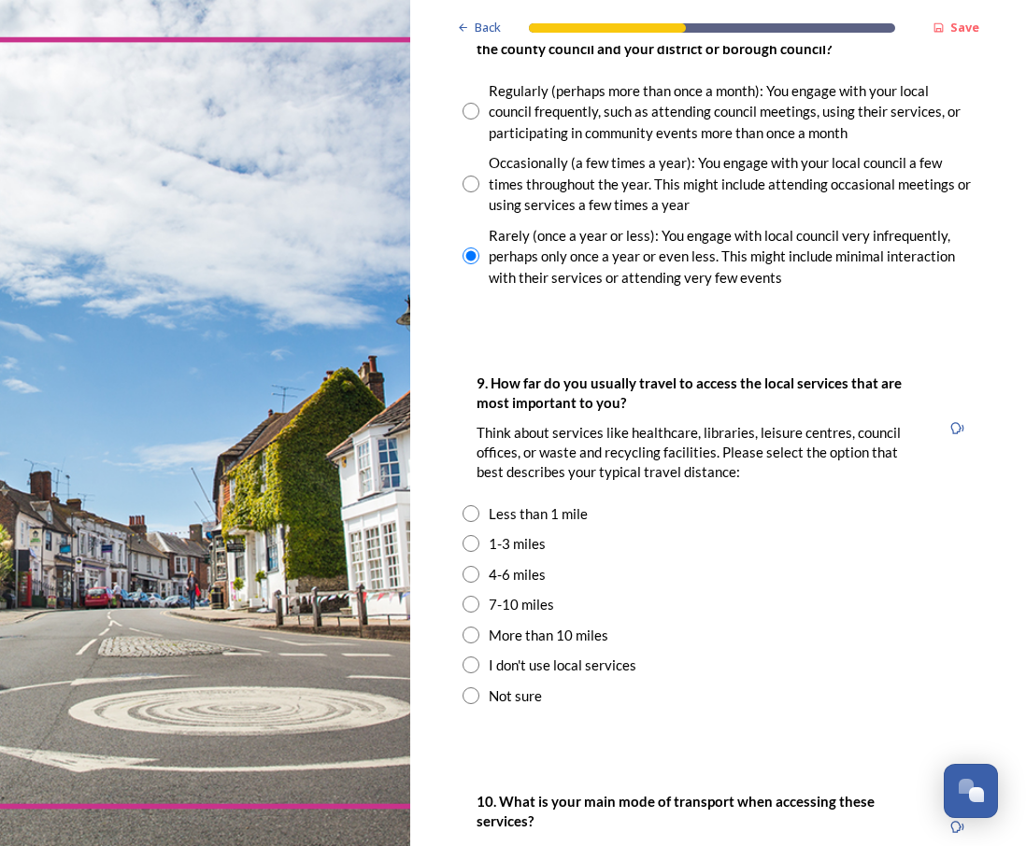
click at [472, 634] on input "radio" at bounding box center [470, 635] width 17 height 17
radio input "false"
click at [469, 699] on input "radio" at bounding box center [470, 695] width 17 height 17
radio input "true"
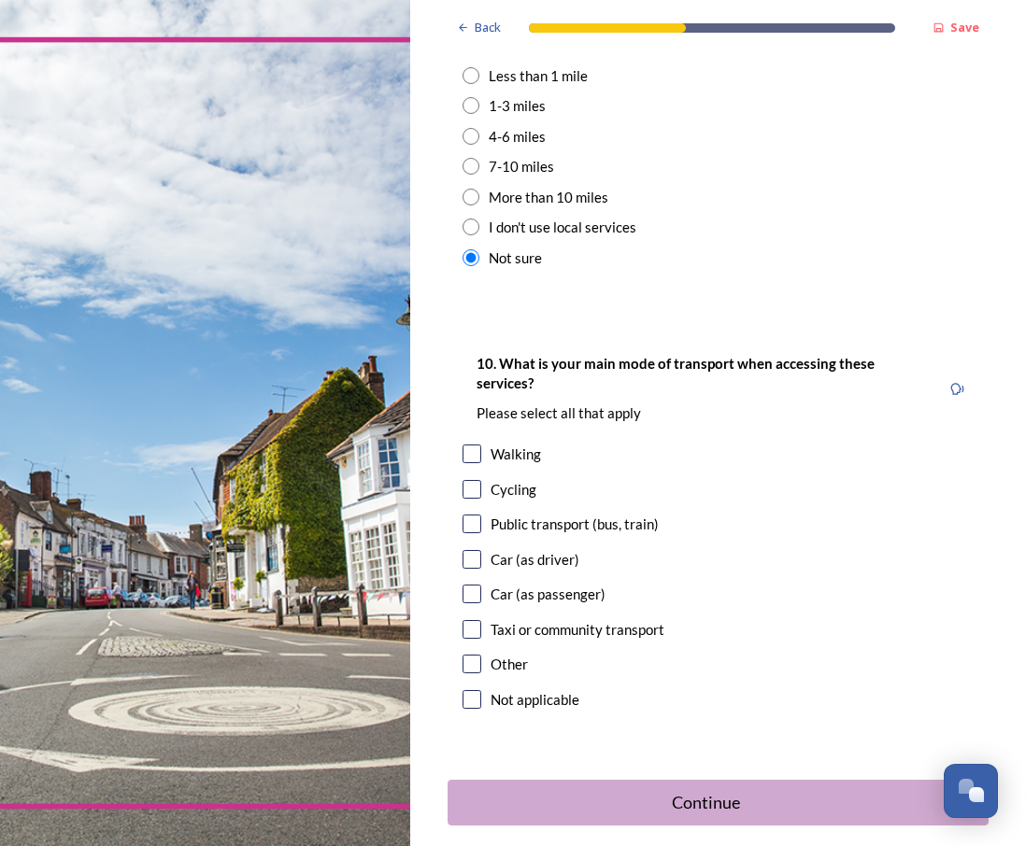
scroll to position [1683, 0]
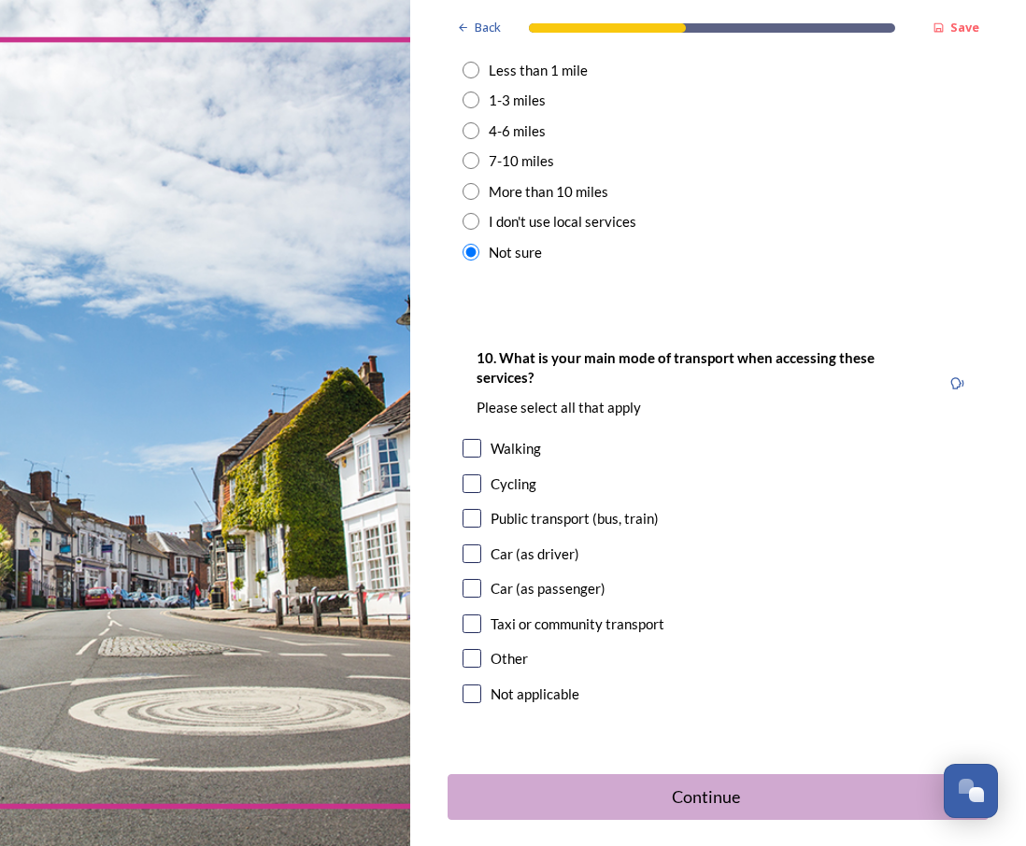
click at [467, 526] on input "checkbox" at bounding box center [471, 518] width 19 height 19
checkbox input "true"
click at [662, 800] on div "Continue" at bounding box center [705, 797] width 500 height 25
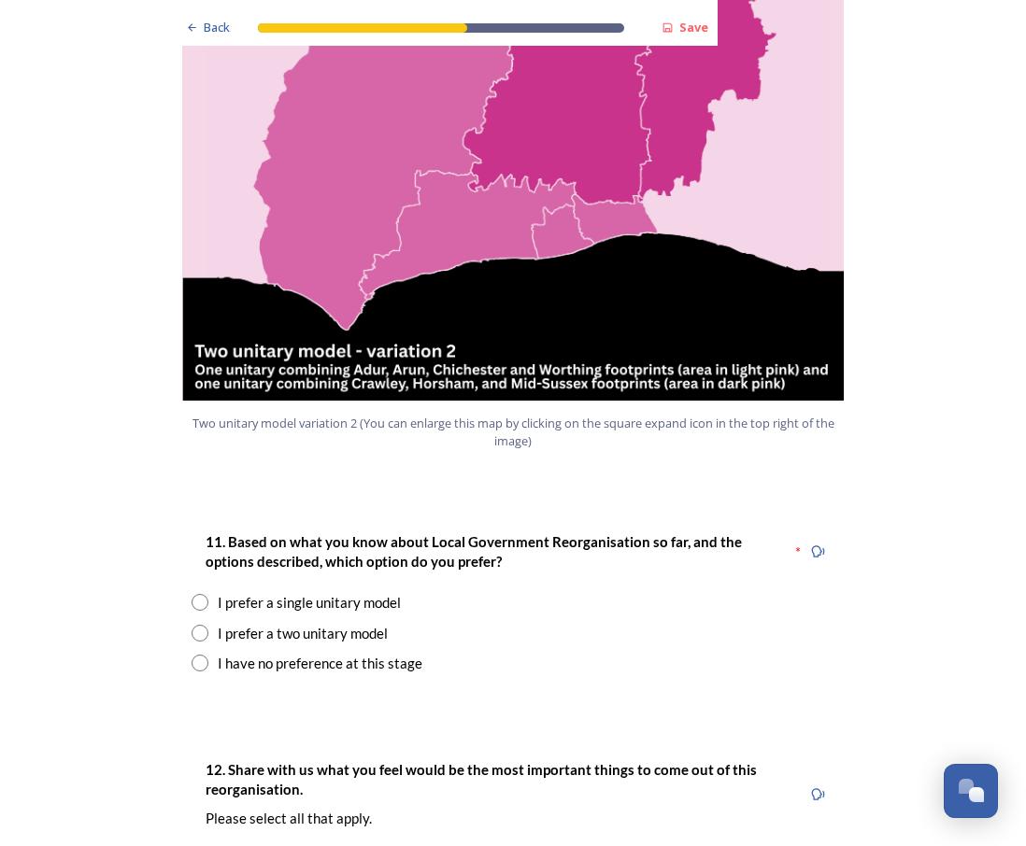
scroll to position [2076, 0]
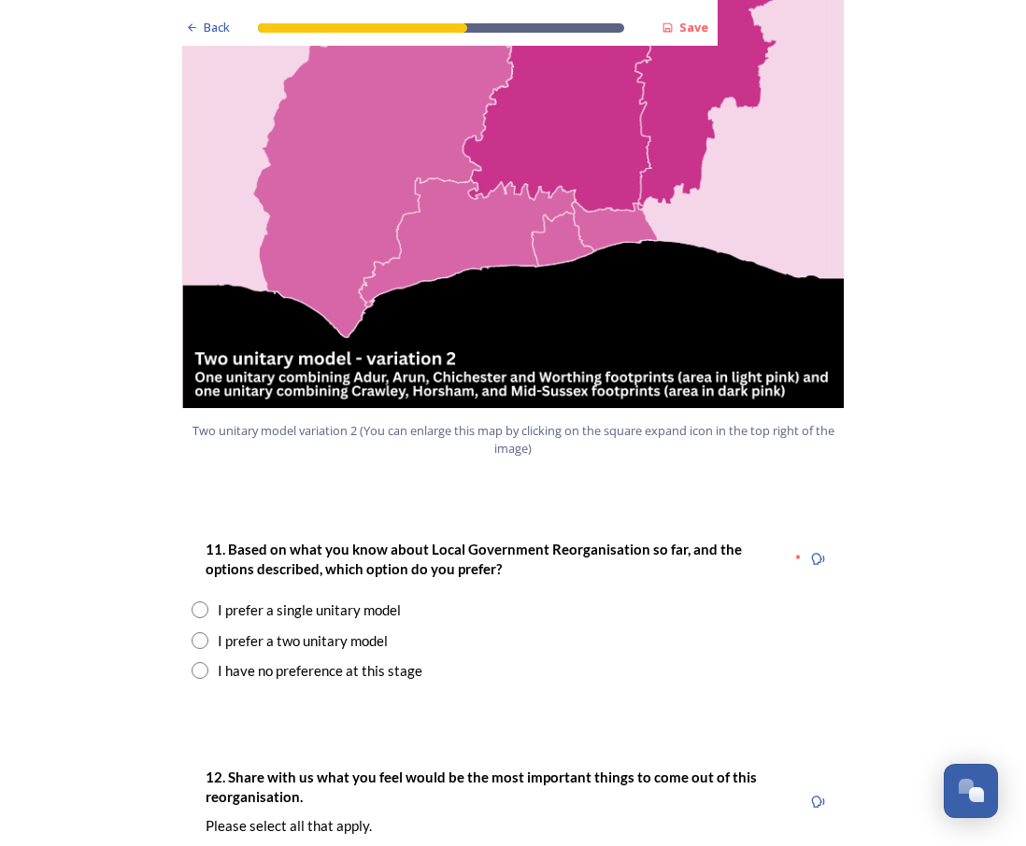
click at [193, 602] on input "radio" at bounding box center [199, 610] width 17 height 17
radio input "true"
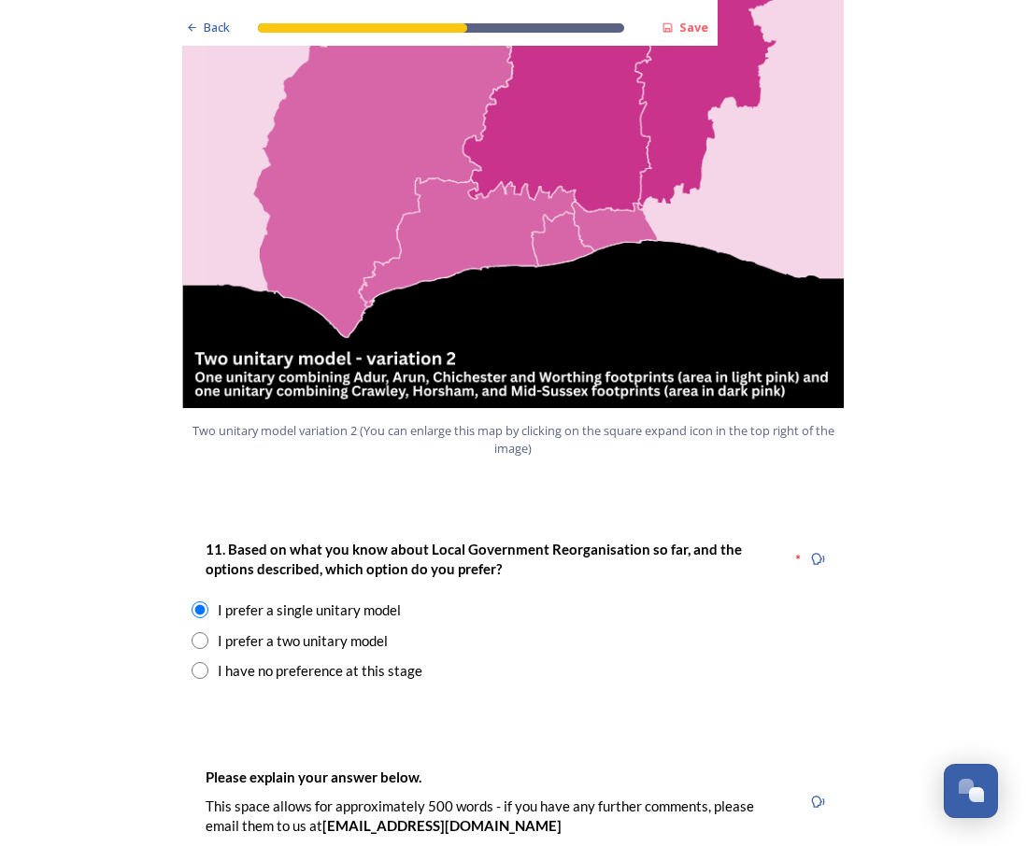
click at [194, 662] on input "radio" at bounding box center [199, 670] width 17 height 17
radio input "true"
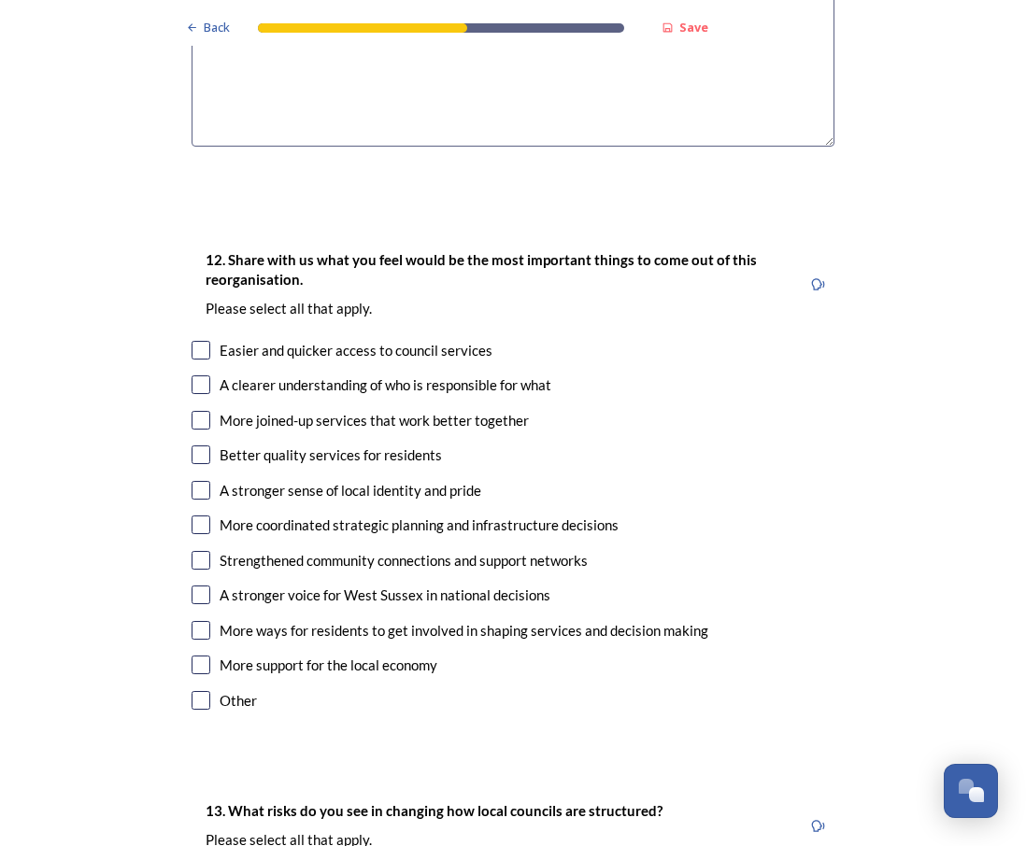
scroll to position [3011, 0]
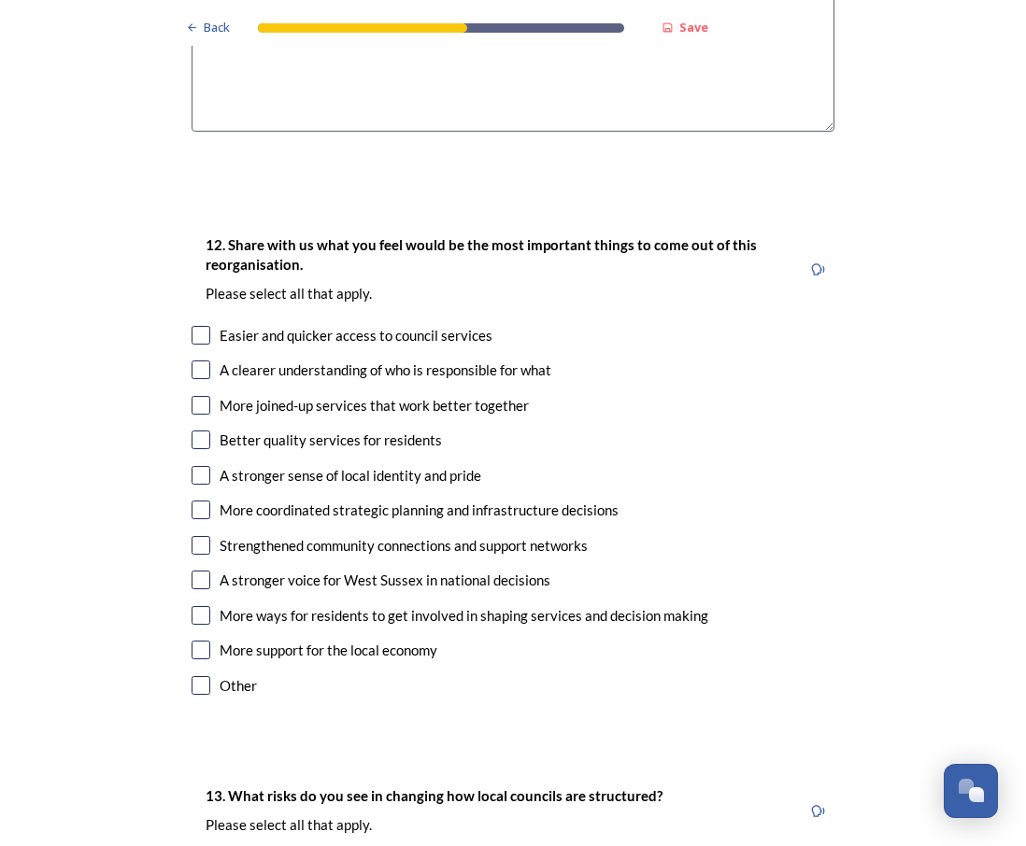
click at [196, 326] on input "checkbox" at bounding box center [200, 335] width 19 height 19
checkbox input "true"
click at [194, 361] on input "checkbox" at bounding box center [200, 370] width 19 height 19
checkbox input "true"
click at [191, 396] on input "checkbox" at bounding box center [200, 405] width 19 height 19
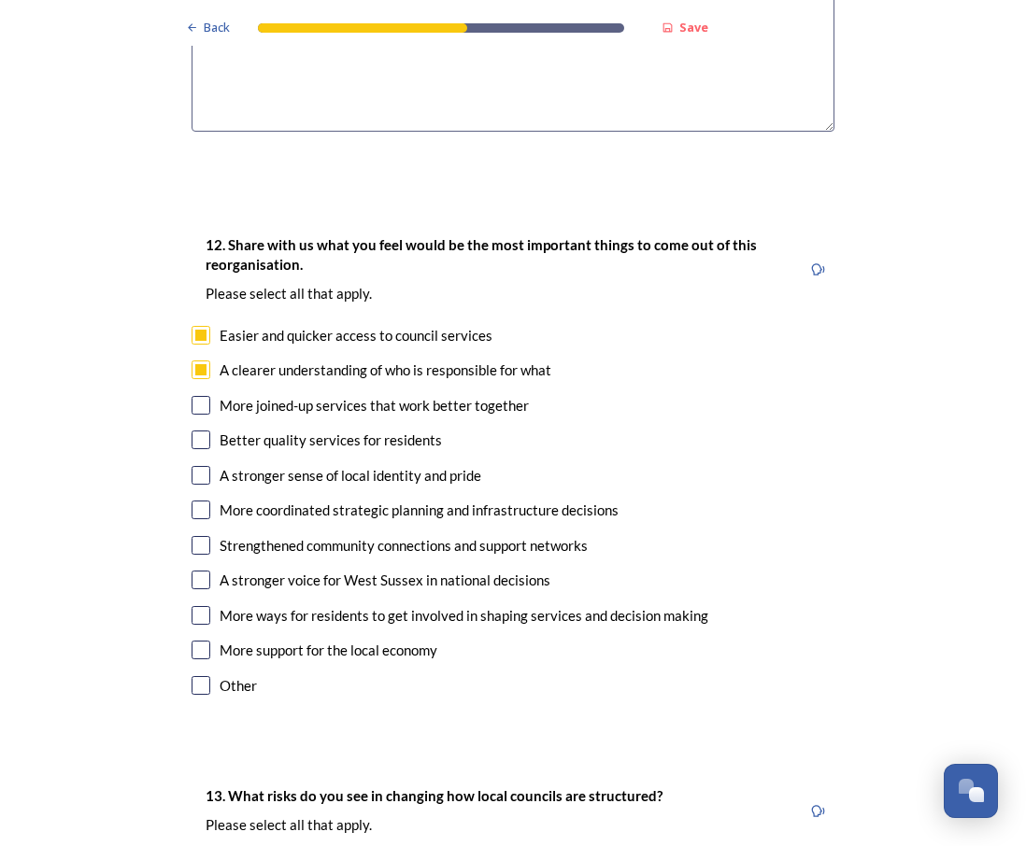
checkbox input "true"
click at [193, 431] on input "checkbox" at bounding box center [200, 440] width 19 height 19
checkbox input "true"
click at [200, 606] on input "checkbox" at bounding box center [200, 615] width 19 height 19
checkbox input "true"
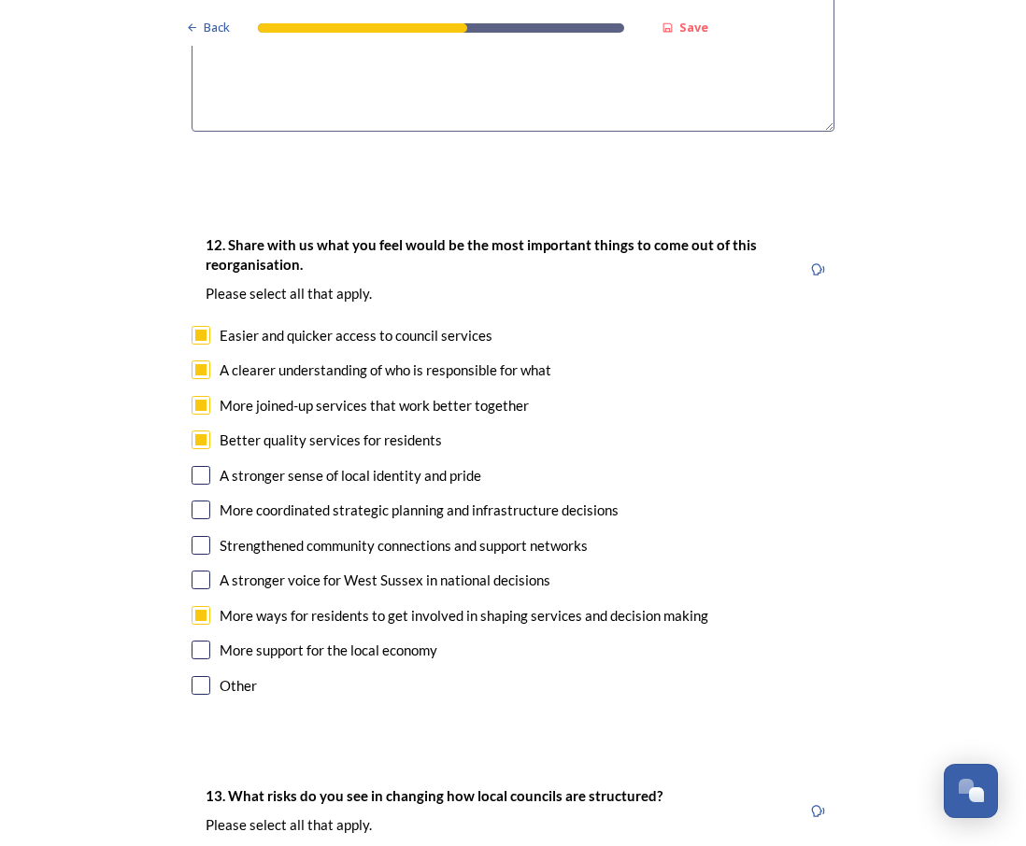
click at [196, 571] on input "checkbox" at bounding box center [200, 580] width 19 height 19
checkbox input "true"
click at [194, 466] on input "checkbox" at bounding box center [200, 475] width 19 height 19
checkbox input "true"
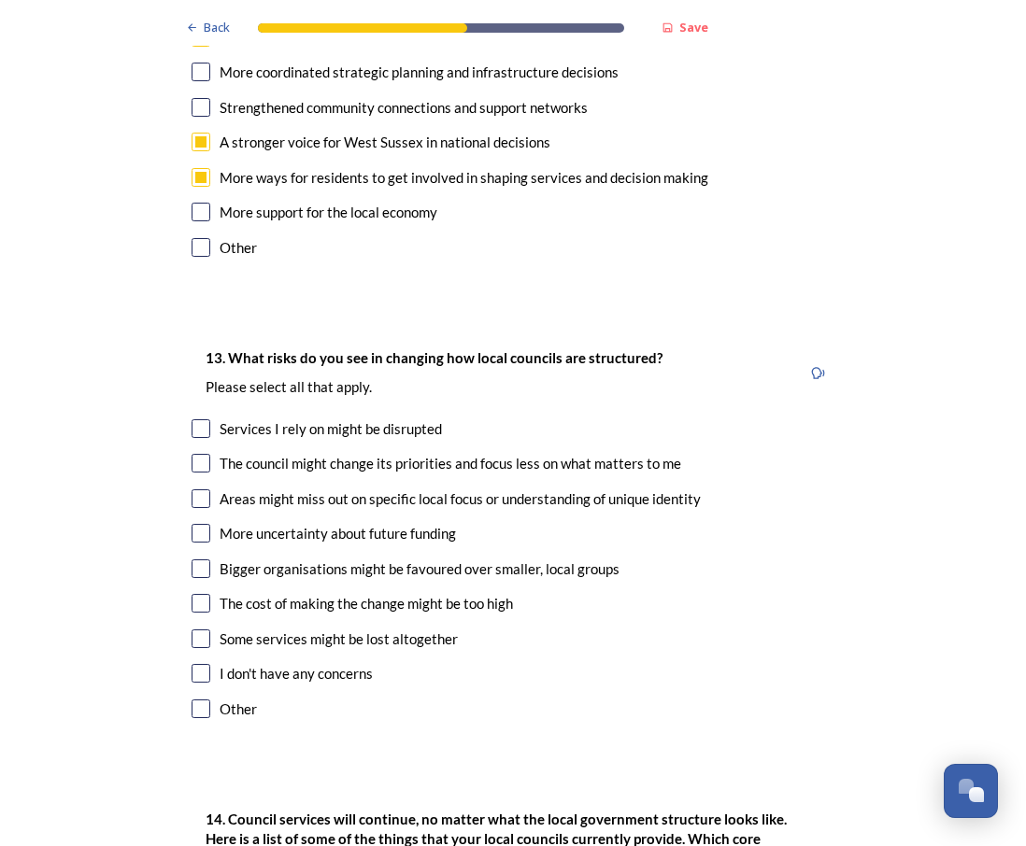
scroll to position [3464, 0]
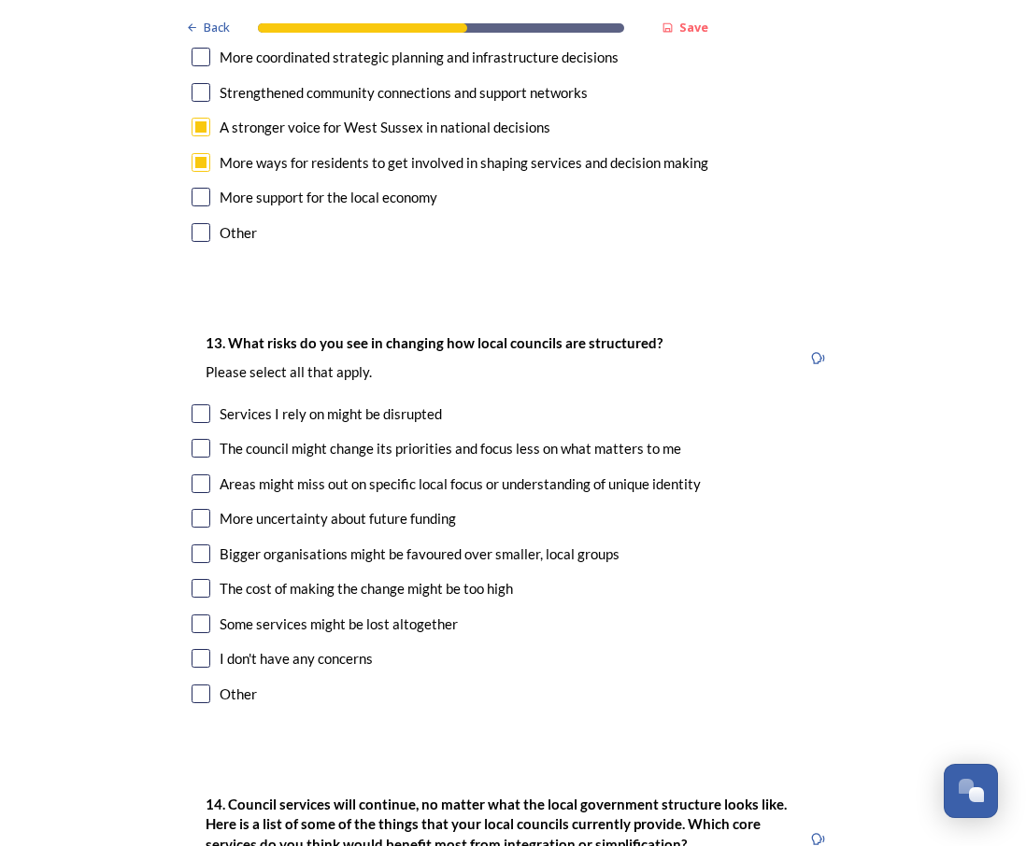
click at [191, 404] on input "checkbox" at bounding box center [200, 413] width 19 height 19
checkbox input "true"
click at [191, 439] on input "checkbox" at bounding box center [200, 448] width 19 height 19
checkbox input "true"
click at [192, 545] on input "checkbox" at bounding box center [200, 554] width 19 height 19
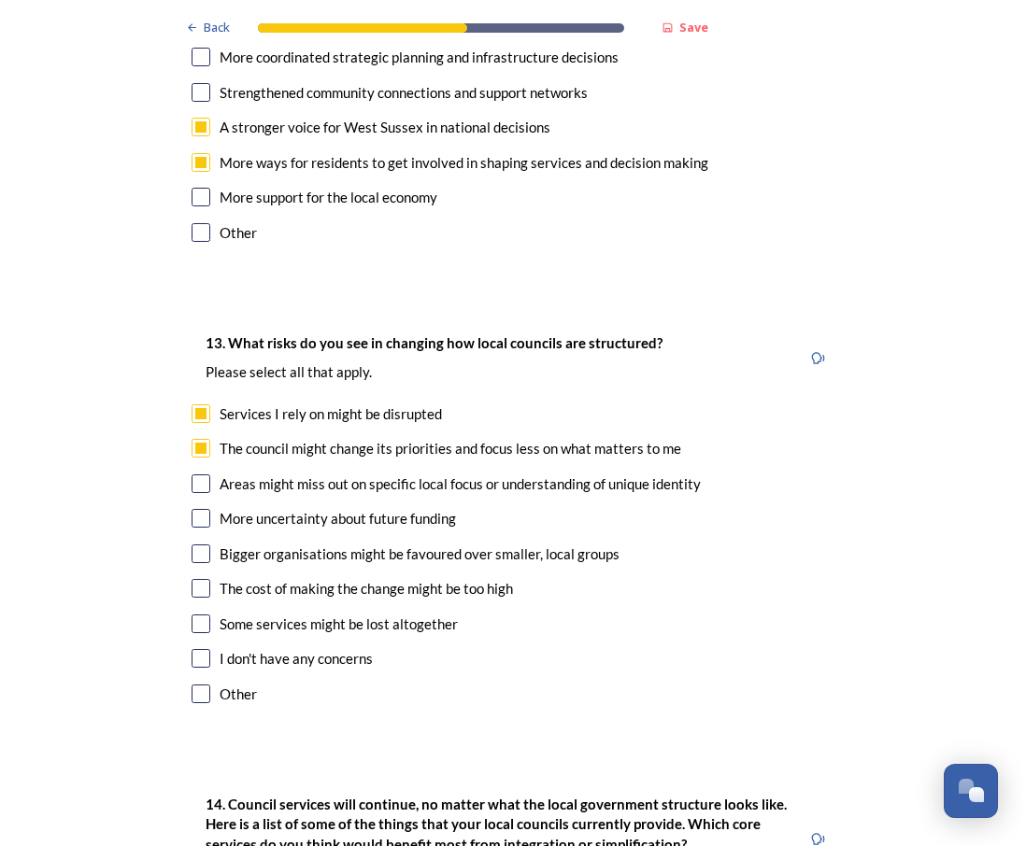
checkbox input "true"
click at [191, 509] on input "checkbox" at bounding box center [200, 518] width 19 height 19
checkbox input "true"
click at [191, 579] on input "checkbox" at bounding box center [200, 588] width 19 height 19
checkbox input "true"
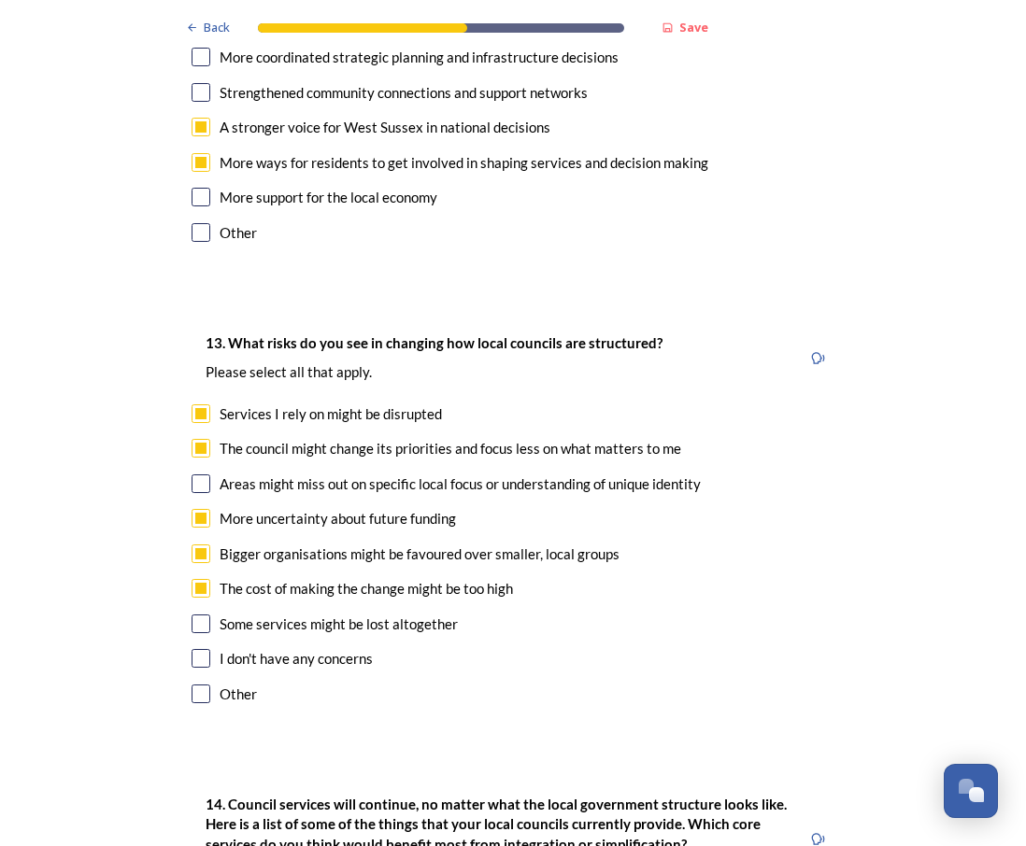
click at [191, 615] on input "checkbox" at bounding box center [200, 624] width 19 height 19
checkbox input "true"
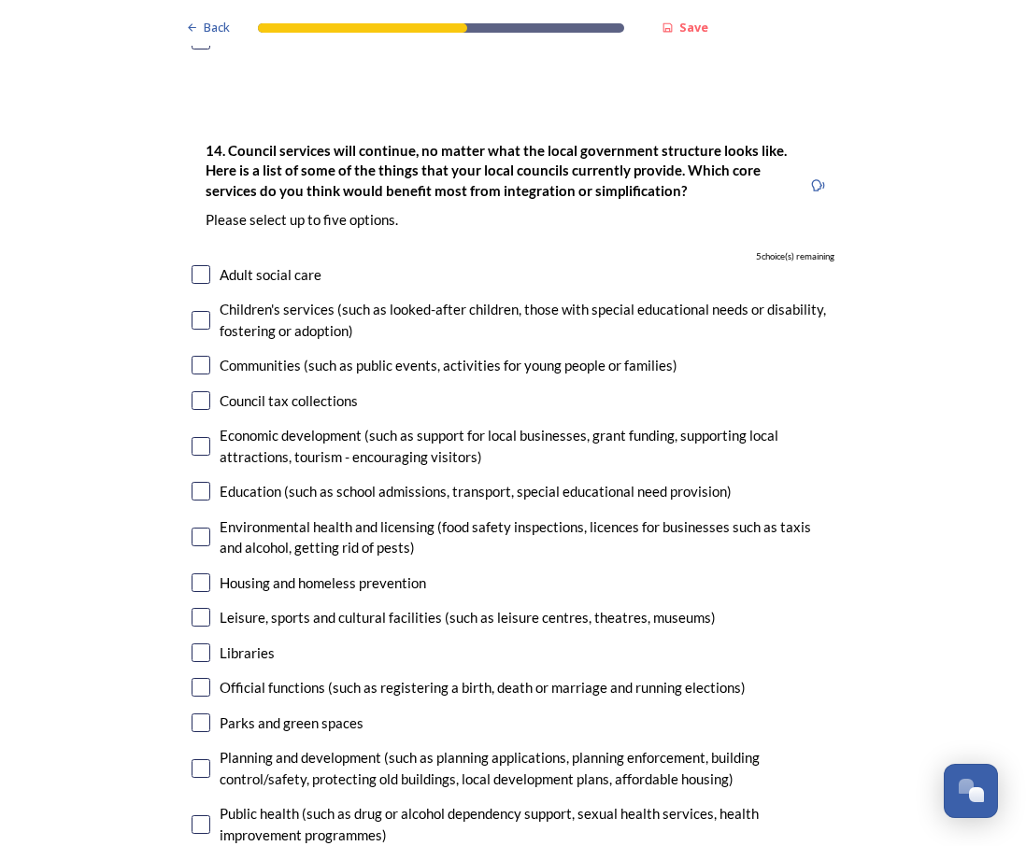
scroll to position [4146, 0]
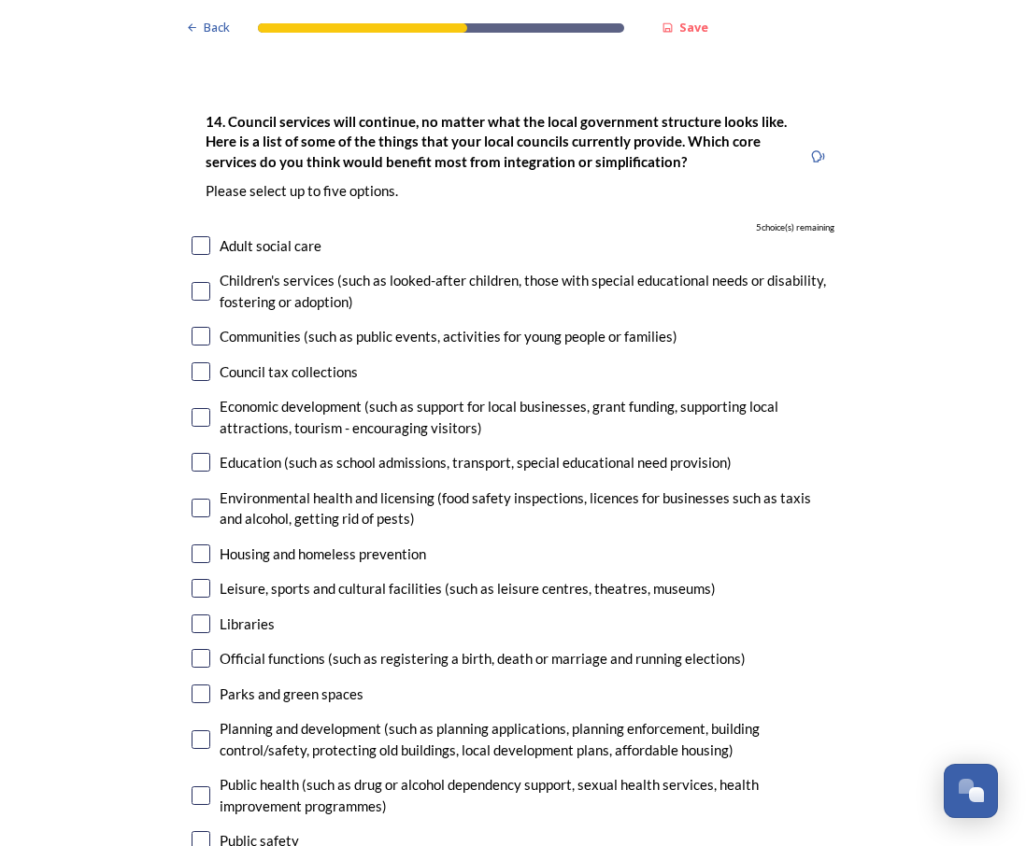
click at [191, 327] on input "checkbox" at bounding box center [200, 336] width 19 height 19
checkbox input "false"
click at [198, 282] on input "checkbox" at bounding box center [200, 291] width 19 height 19
checkbox input "true"
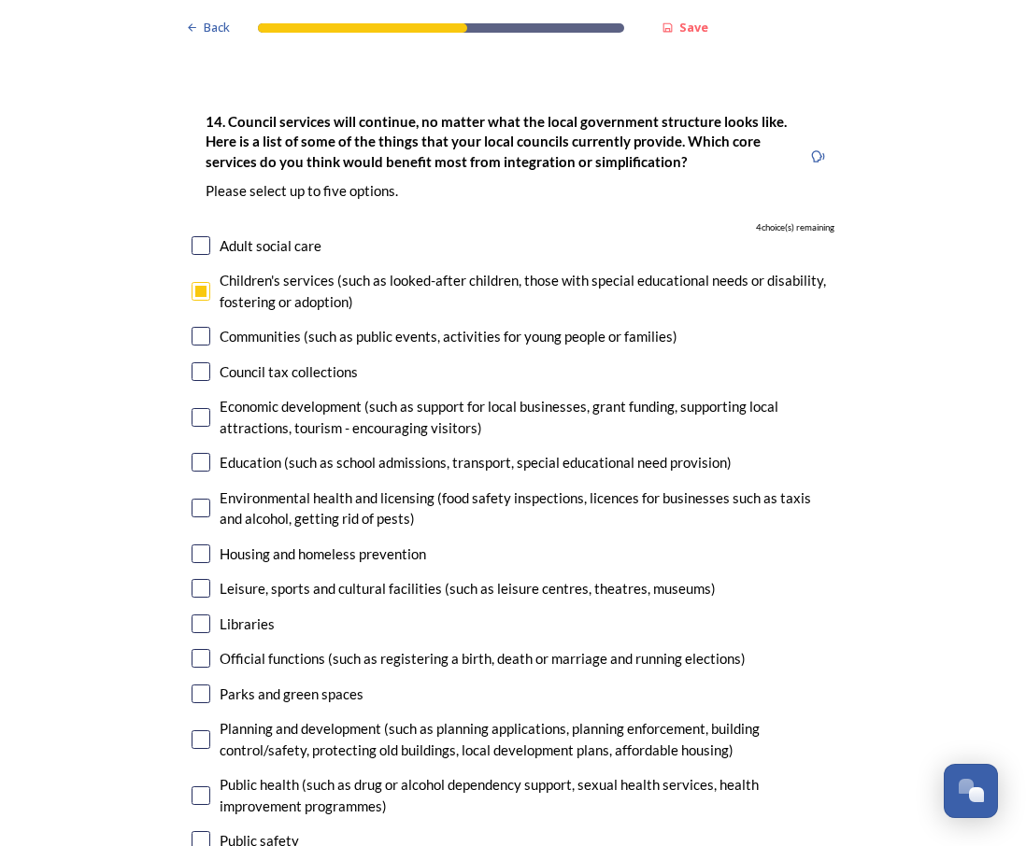
click at [193, 453] on input "checkbox" at bounding box center [200, 462] width 19 height 19
checkbox input "true"
click at [193, 649] on input "checkbox" at bounding box center [200, 658] width 19 height 19
checkbox input "false"
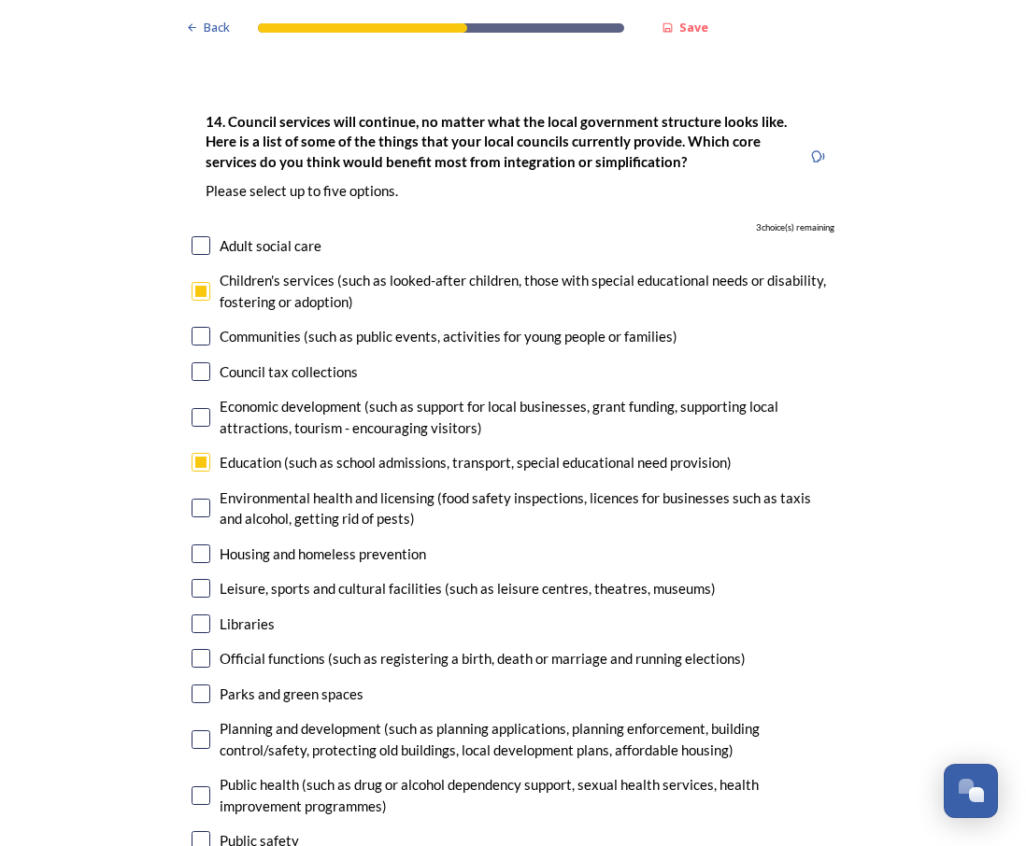
click at [192, 685] on input "checkbox" at bounding box center [200, 694] width 19 height 19
checkbox input "false"
